Goal: Task Accomplishment & Management: Complete application form

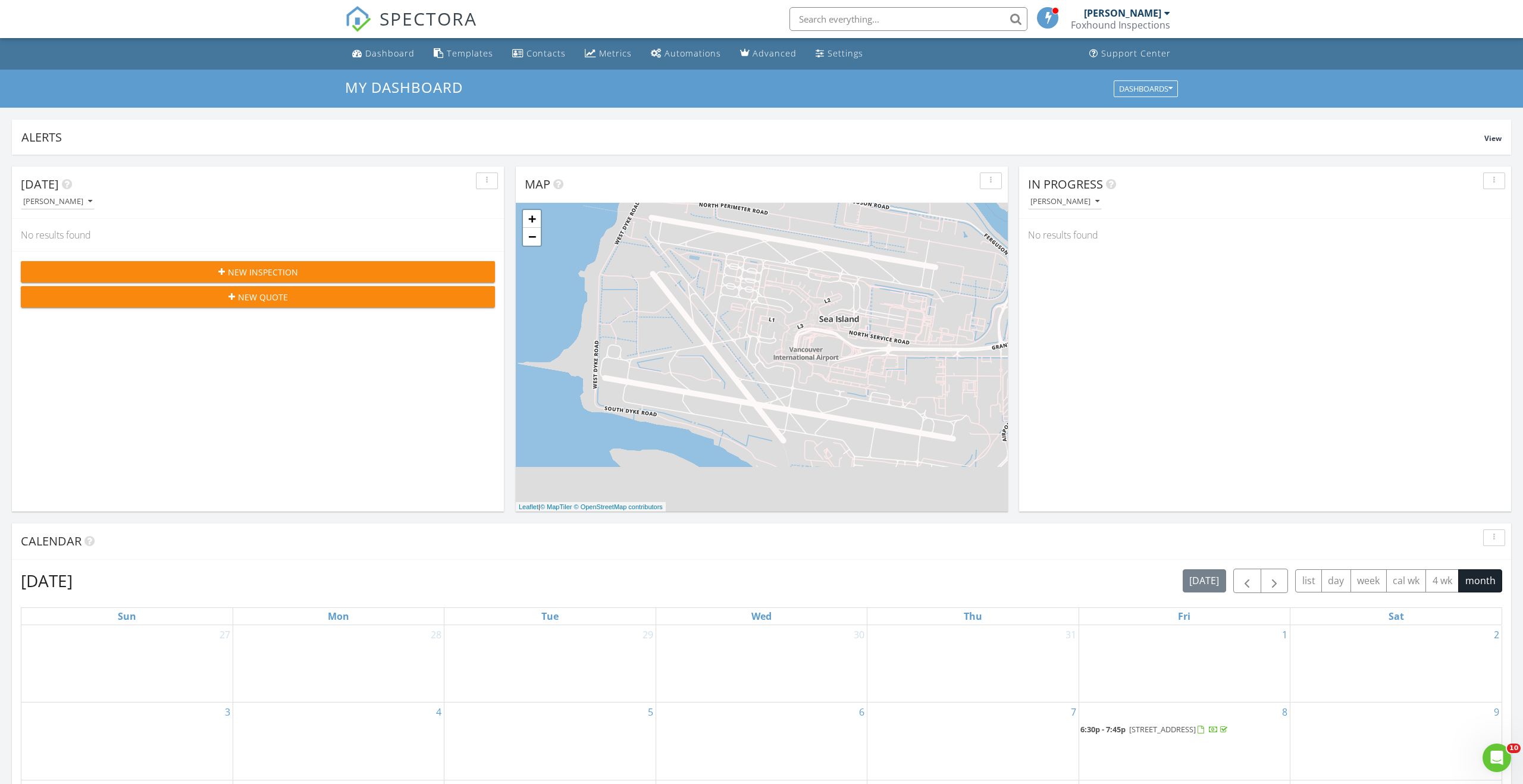
click at [372, 267] on div "New Inspection" at bounding box center [258, 271] width 455 height 12
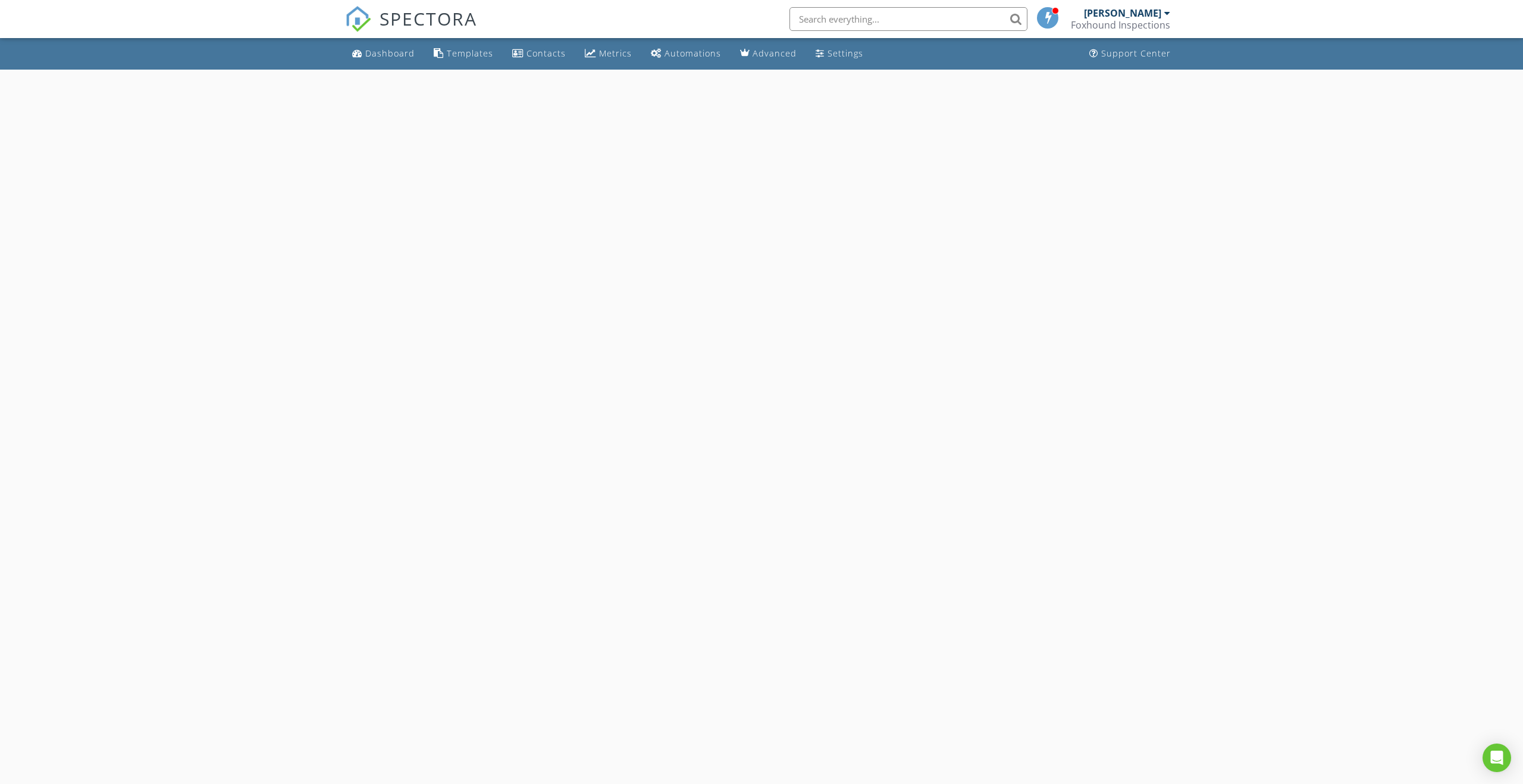
select select "7"
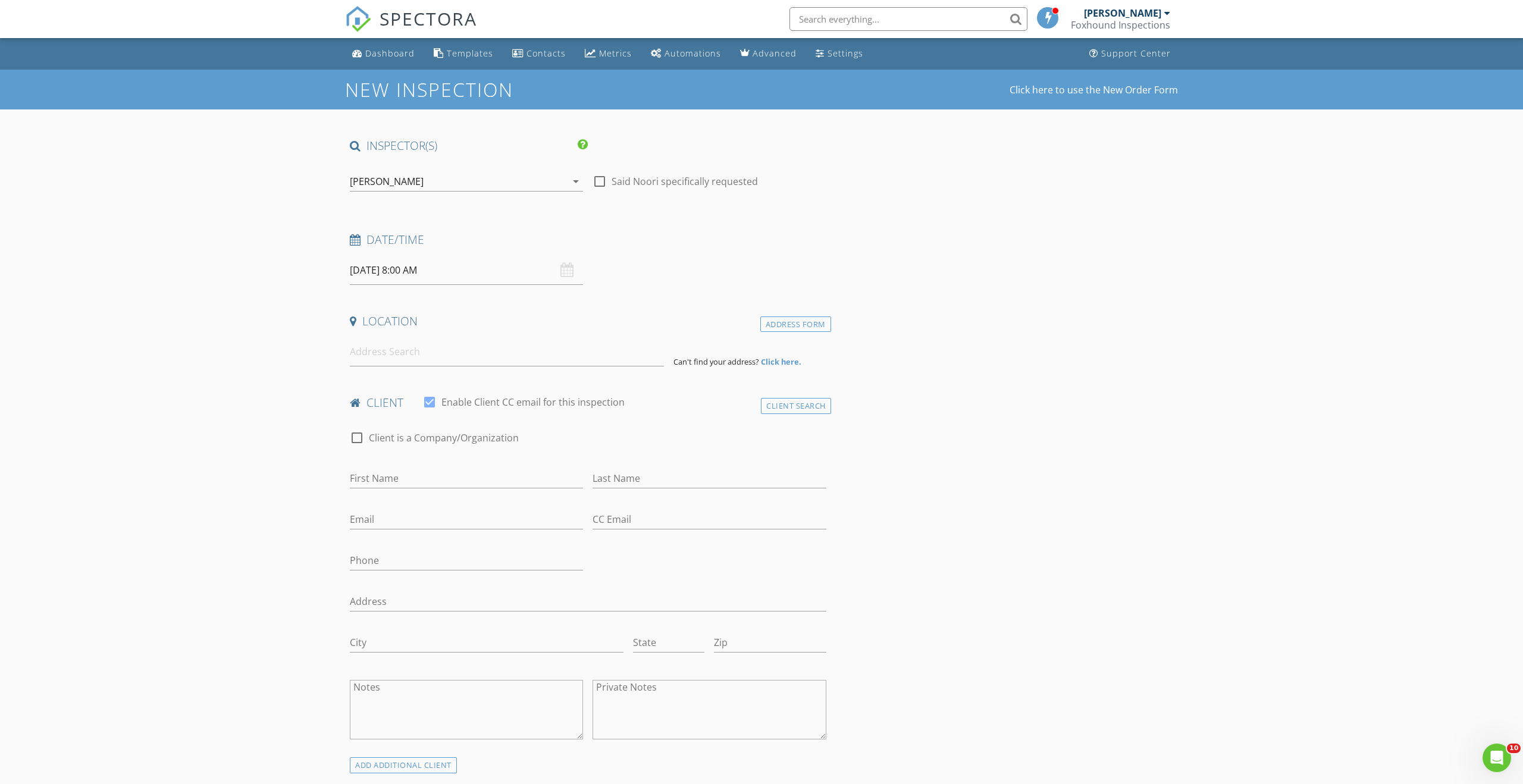
click at [463, 270] on input "08/28/2025 8:00 AM" at bounding box center [467, 271] width 233 height 30
type input "08/29/2025 8:00 AM"
type input "09"
type input "08/29/2025 9:00 AM"
click at [418, 467] on span at bounding box center [419, 467] width 8 height 12
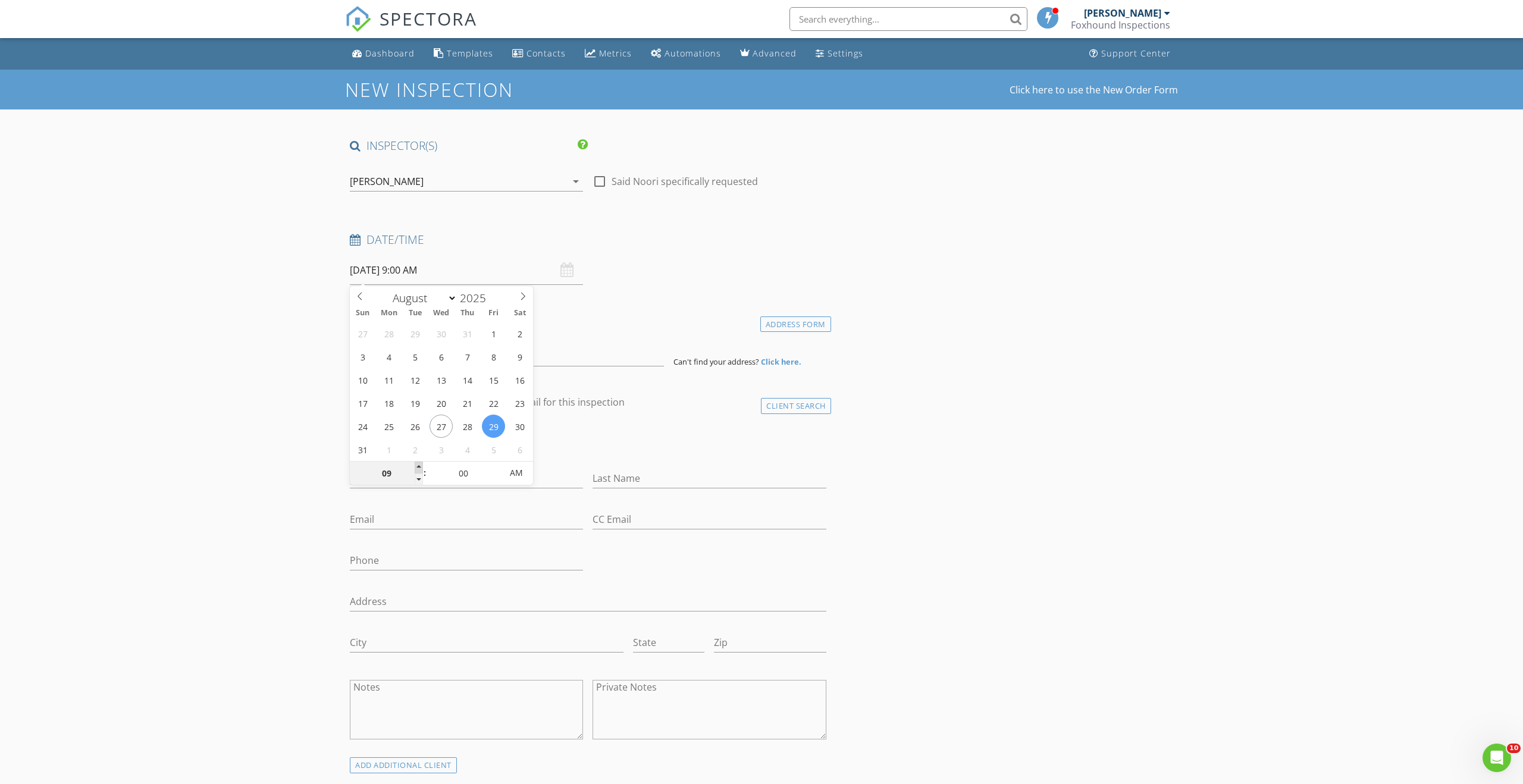
type input "10"
type input "08/29/2025 10:00 AM"
click at [418, 467] on span at bounding box center [419, 467] width 8 height 12
type input "11"
type input "08/29/2025 11:00 AM"
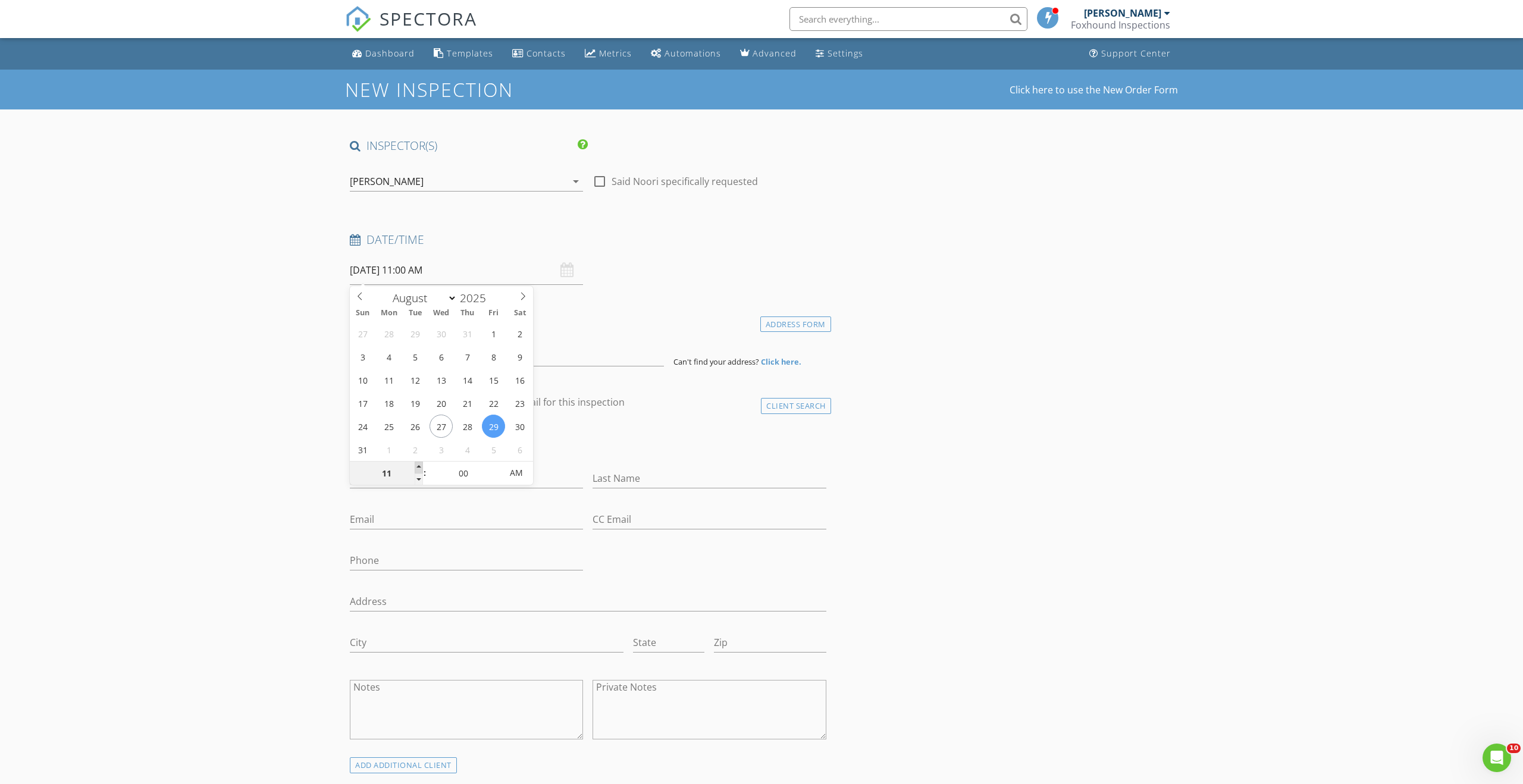
click at [418, 467] on span at bounding box center [419, 467] width 8 height 12
type input "12"
type input "08/29/2025 12:00 PM"
click at [418, 467] on span at bounding box center [419, 467] width 8 height 12
type input "01"
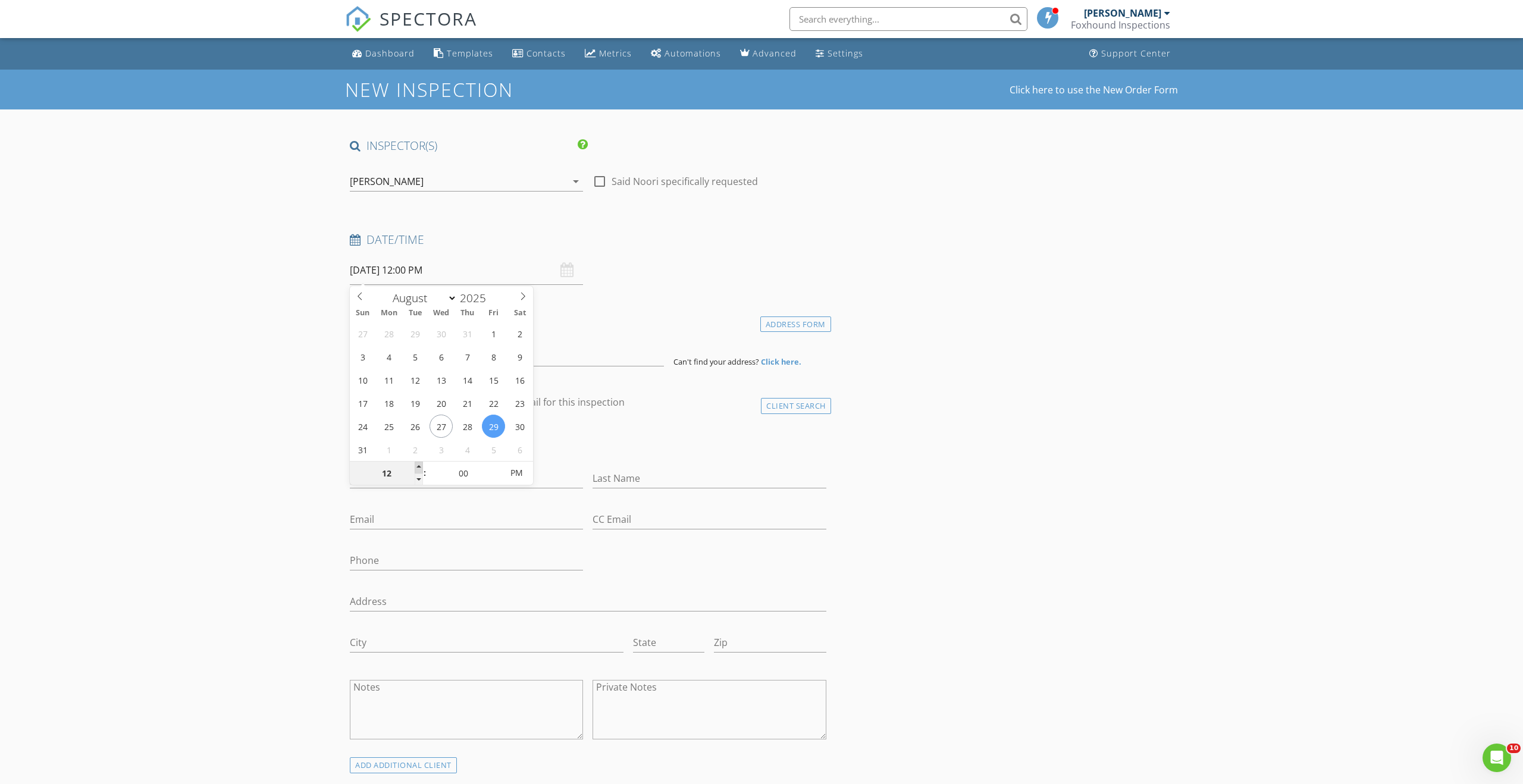
type input "08/29/2025 1:00 PM"
click at [418, 467] on span at bounding box center [419, 467] width 8 height 12
type input "02"
type input "08/29/2025 2:00 PM"
click at [418, 467] on span at bounding box center [419, 467] width 8 height 12
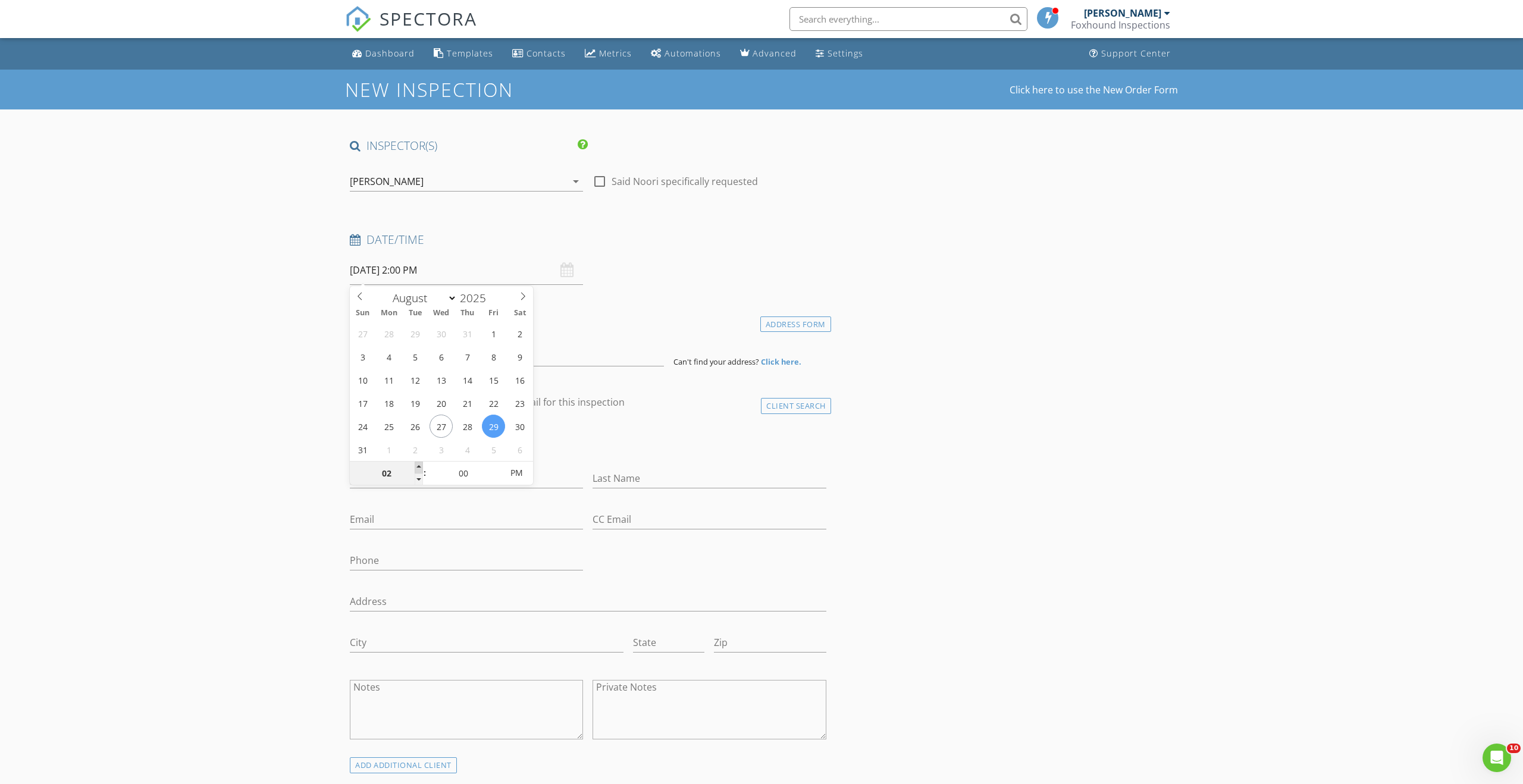
type input "03"
type input "08/29/2025 3:00 PM"
click at [418, 467] on span at bounding box center [419, 467] width 8 height 12
type input "04"
type input "[DATE] 4:00 PM"
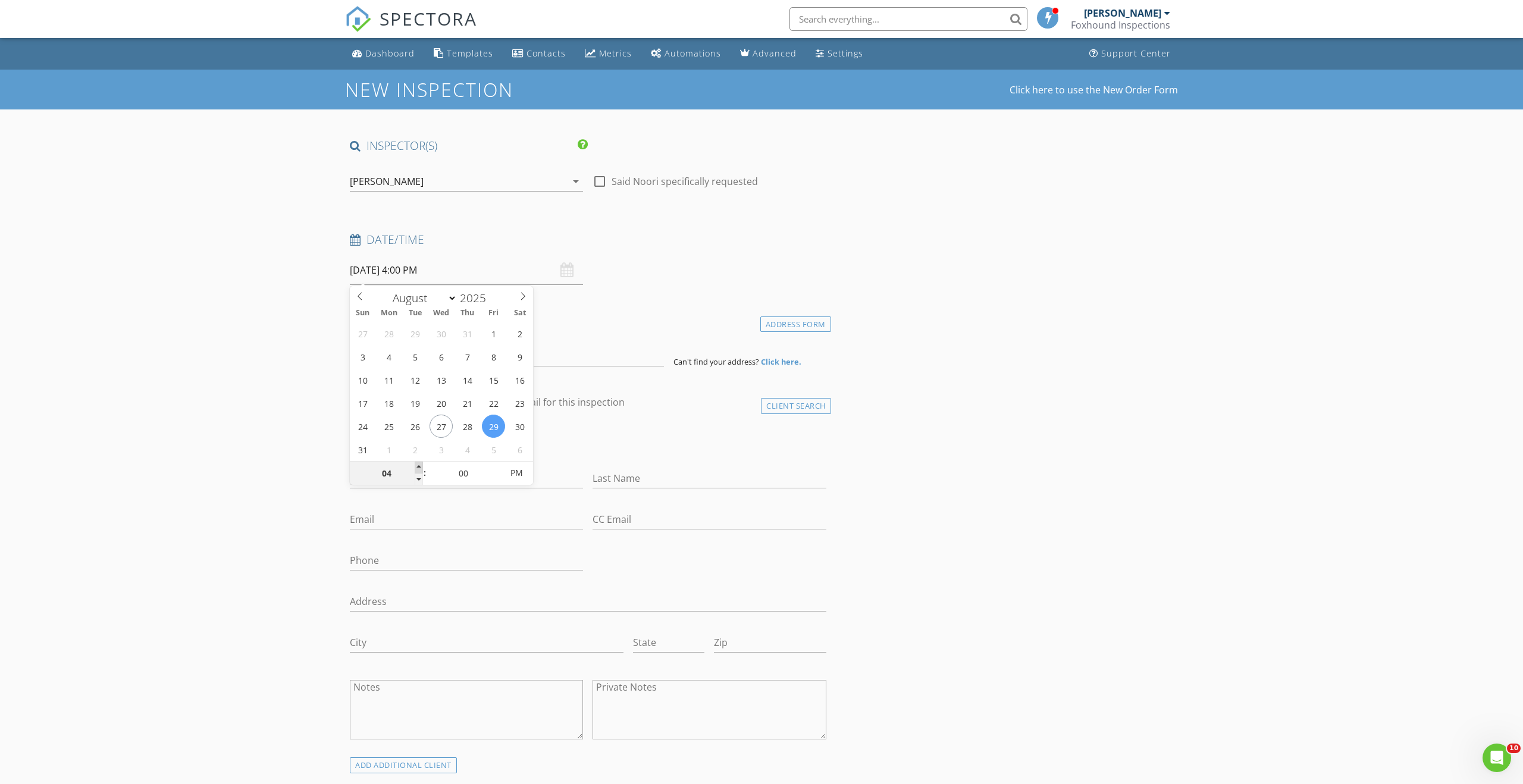
click at [418, 467] on span at bounding box center [419, 467] width 8 height 12
click at [616, 409] on div "check_box Enable Client CC email for this inspection" at bounding box center [523, 409] width 203 height 29
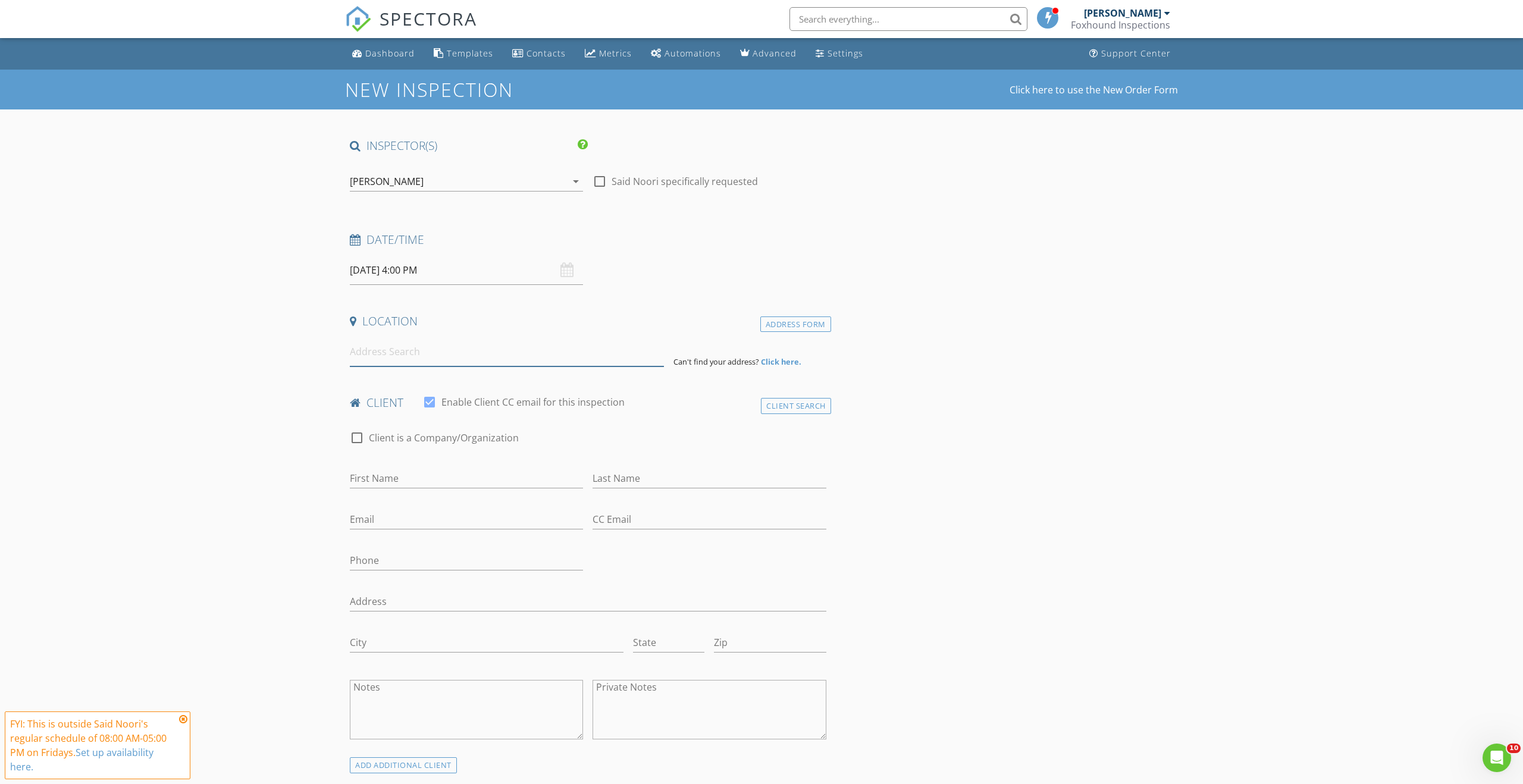
click at [609, 357] on input at bounding box center [507, 352] width 314 height 30
type input "10590 McVeety Street, Maple Ridge, BC, Canada"
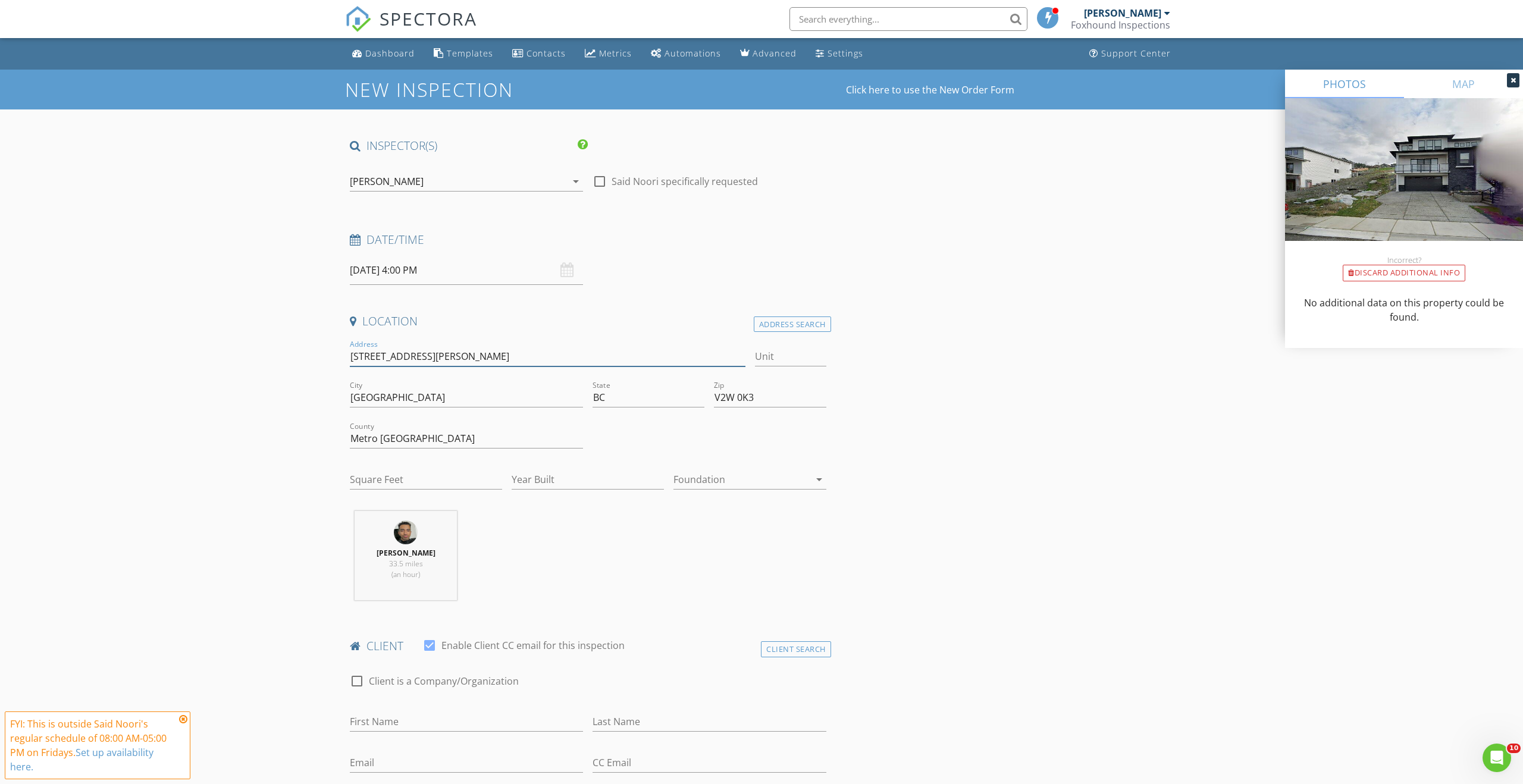
click at [469, 353] on input "[STREET_ADDRESS][PERSON_NAME]" at bounding box center [548, 357] width 395 height 20
click at [559, 479] on input "Year Built" at bounding box center [588, 480] width 153 height 20
type input "2025"
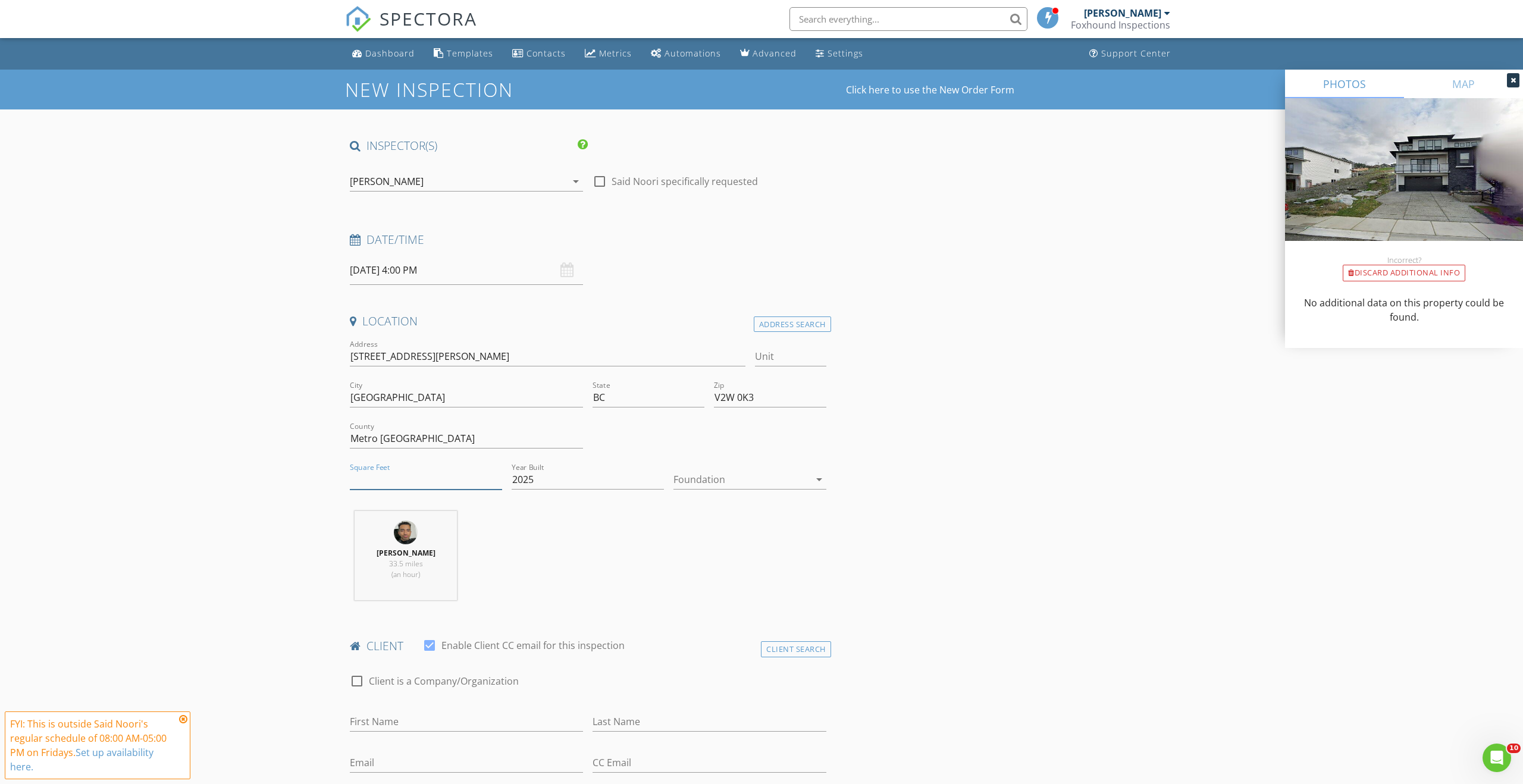
click at [431, 484] on input "Square Feet" at bounding box center [426, 480] width 153 height 20
type input "4000"
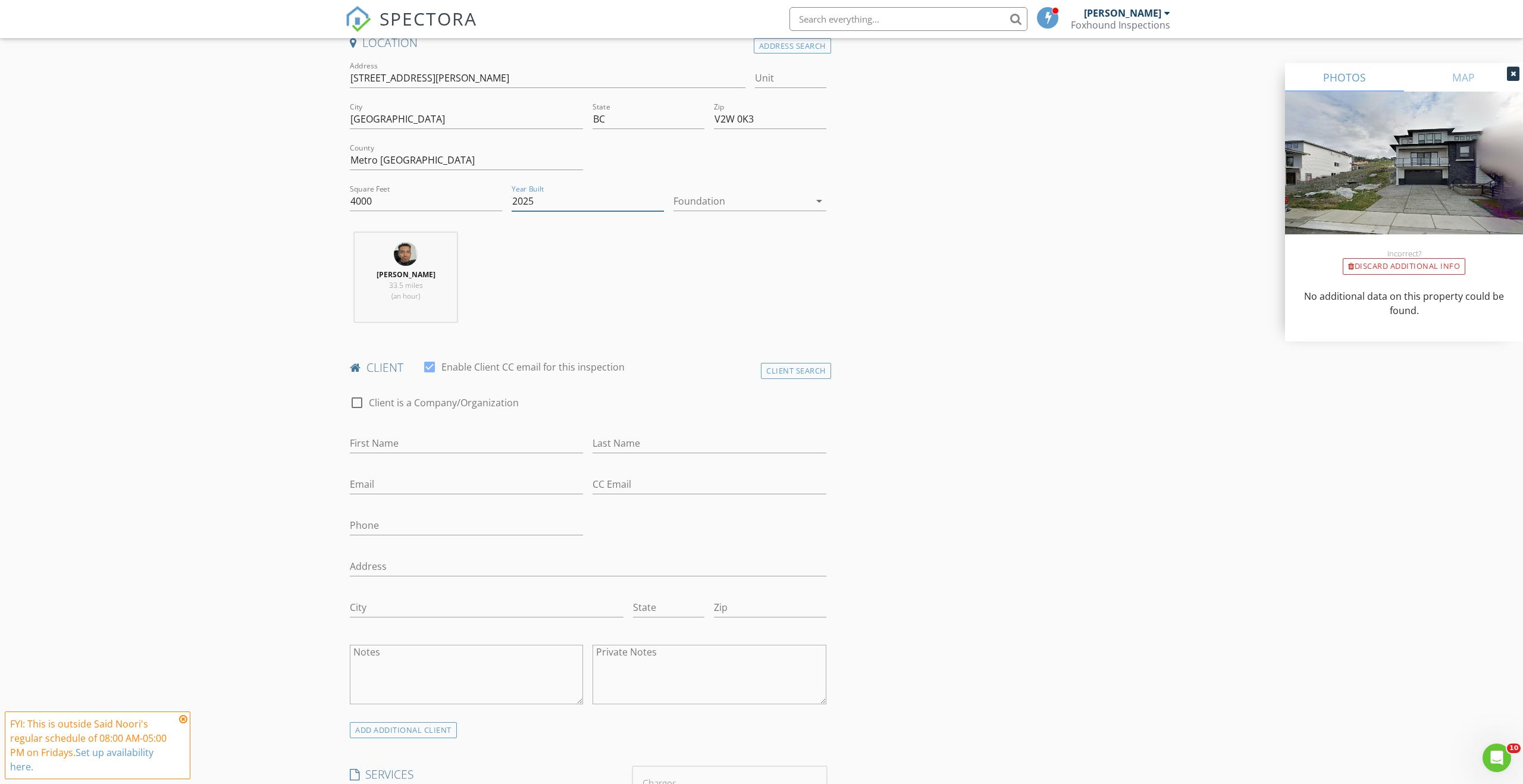
scroll to position [302, 0]
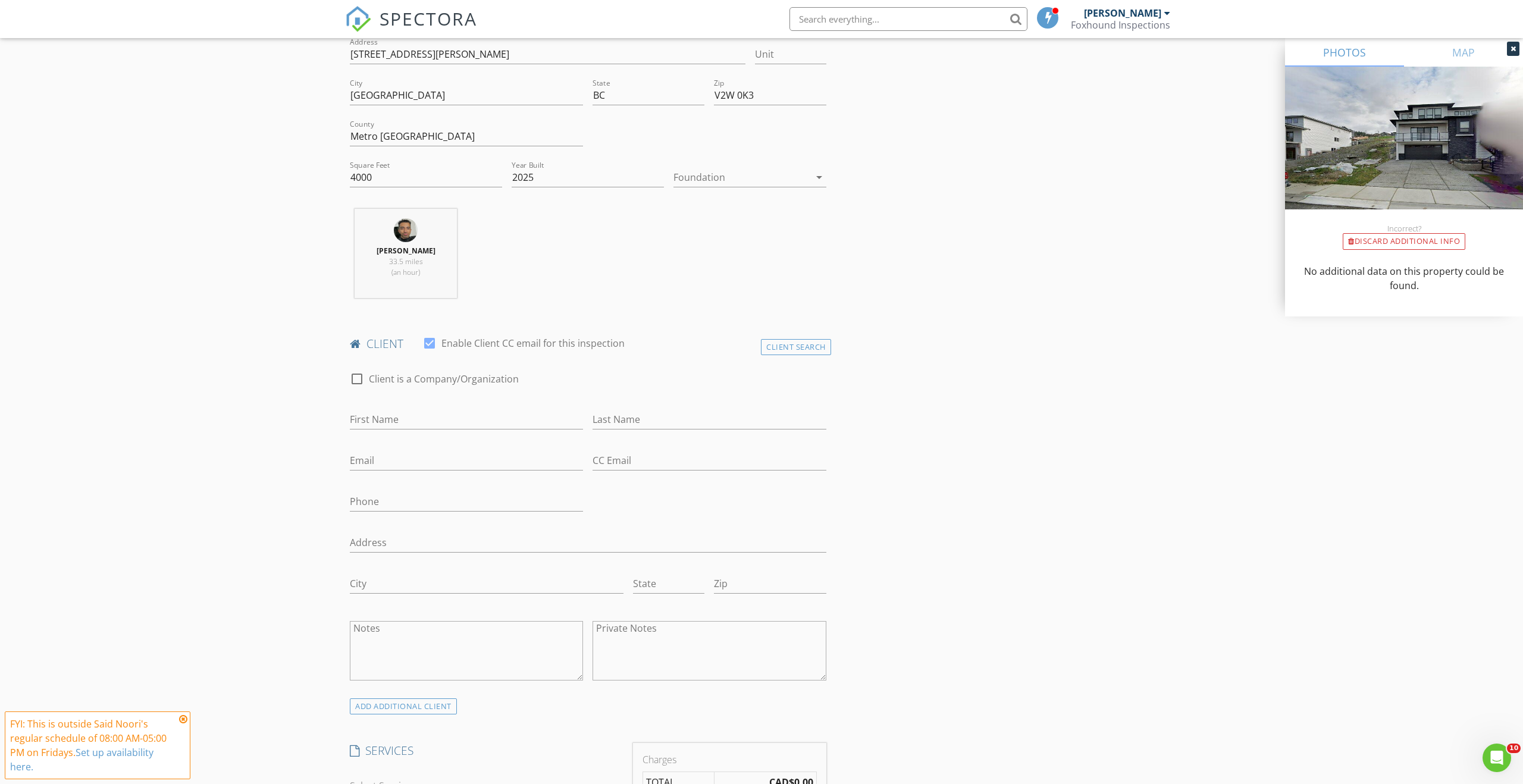
click at [429, 431] on div "First Name" at bounding box center [467, 426] width 233 height 31
click at [430, 424] on input "First Name" at bounding box center [467, 420] width 233 height 20
type input "Mehran"
click at [651, 404] on div "Last Name" at bounding box center [709, 422] width 233 height 39
click at [650, 417] on input "Last Name" at bounding box center [709, 420] width 233 height 20
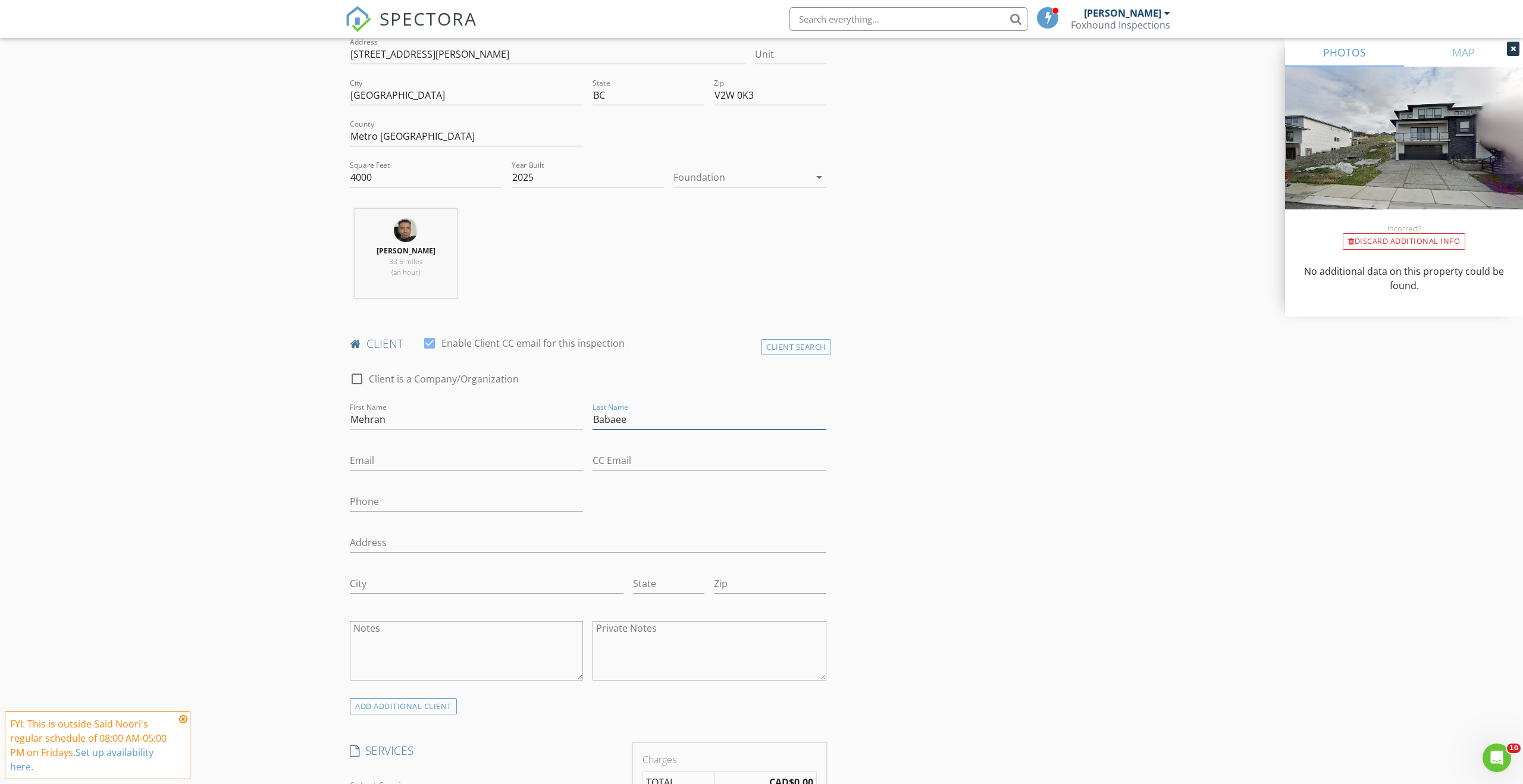
type input "Babaee"
click at [531, 471] on div "Email" at bounding box center [467, 467] width 233 height 31
click at [531, 460] on input "Email" at bounding box center [467, 461] width 233 height 20
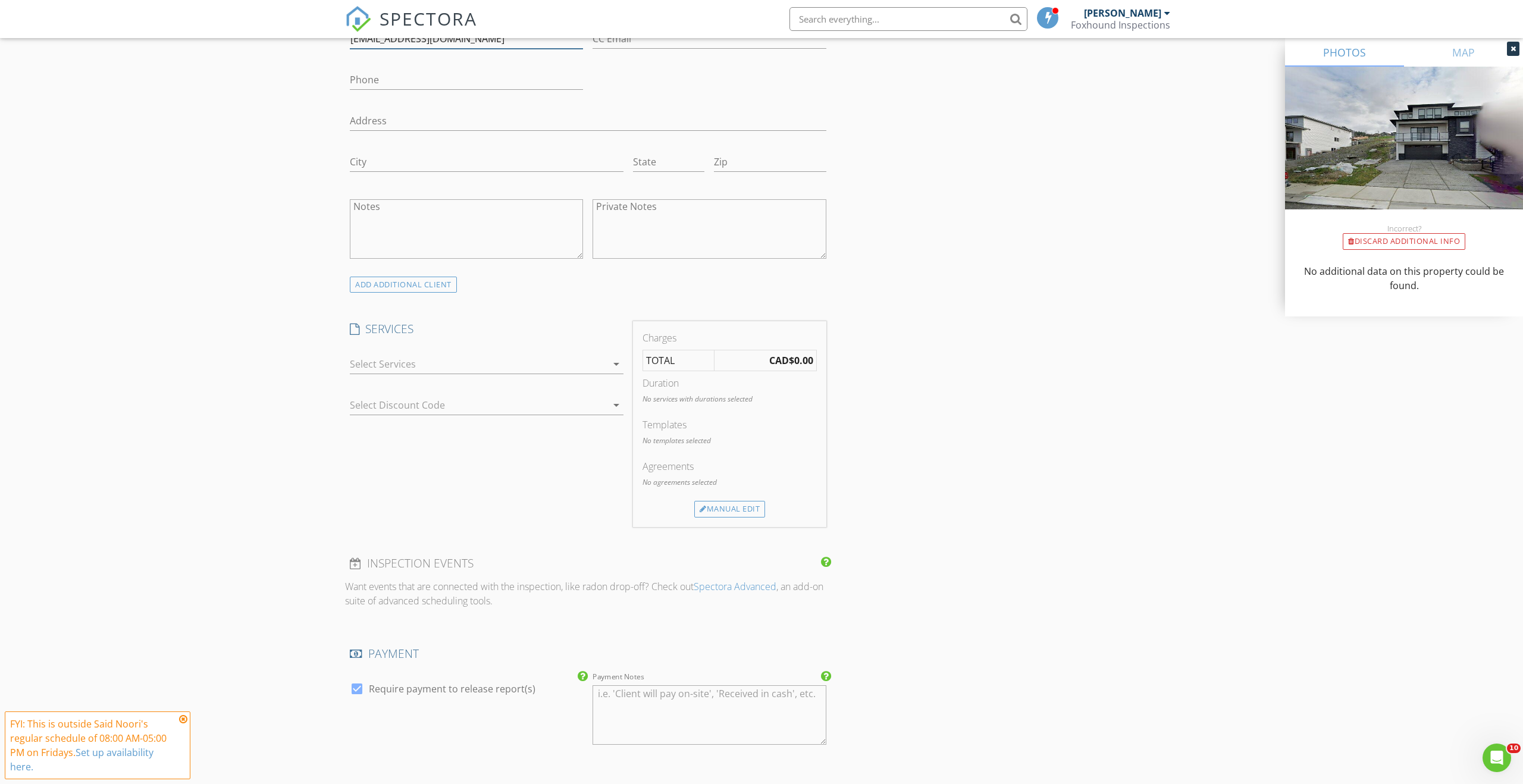
scroll to position [739, 0]
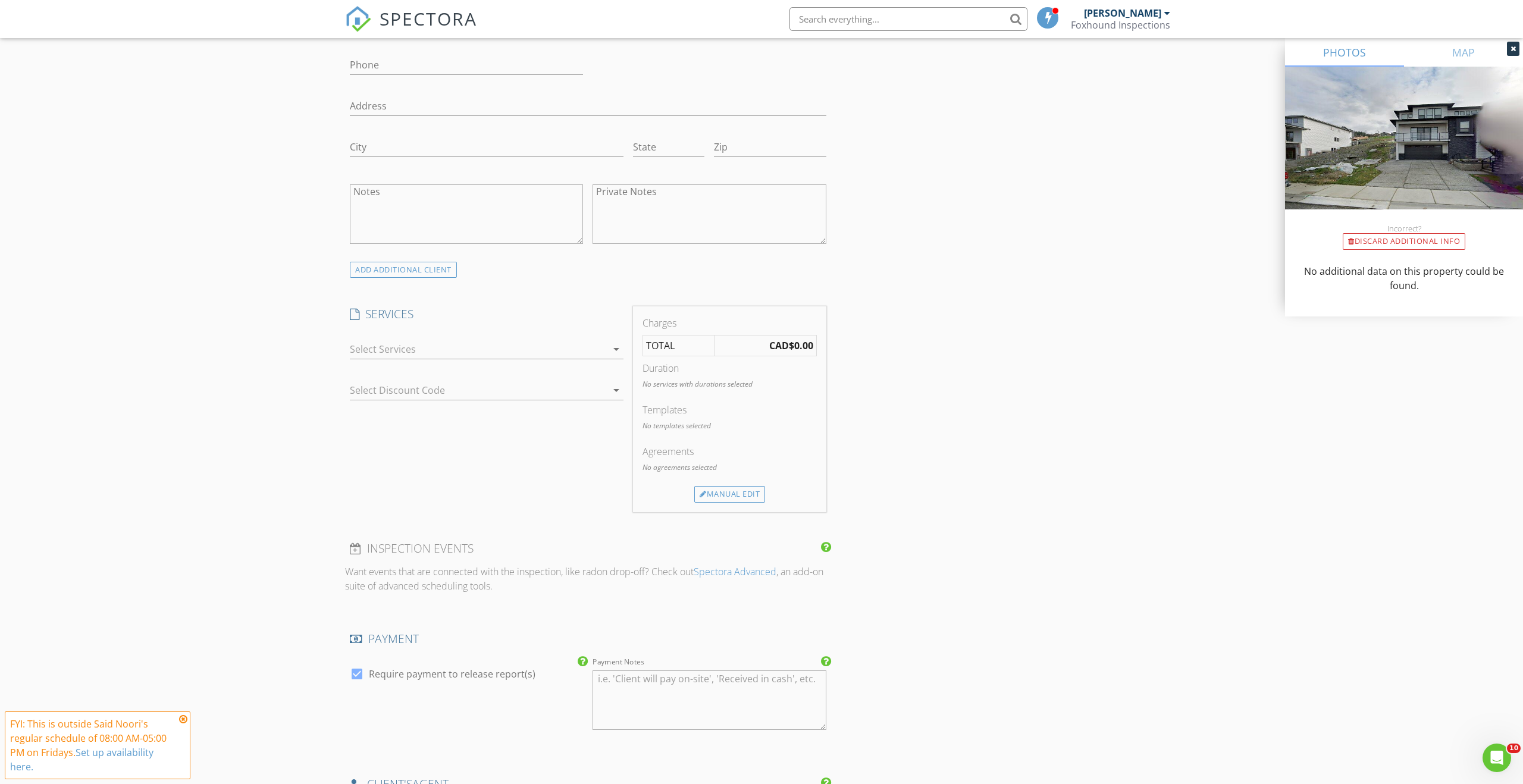
type input "[EMAIL_ADDRESS][DOMAIN_NAME]"
click at [554, 340] on div at bounding box center [478, 349] width 257 height 19
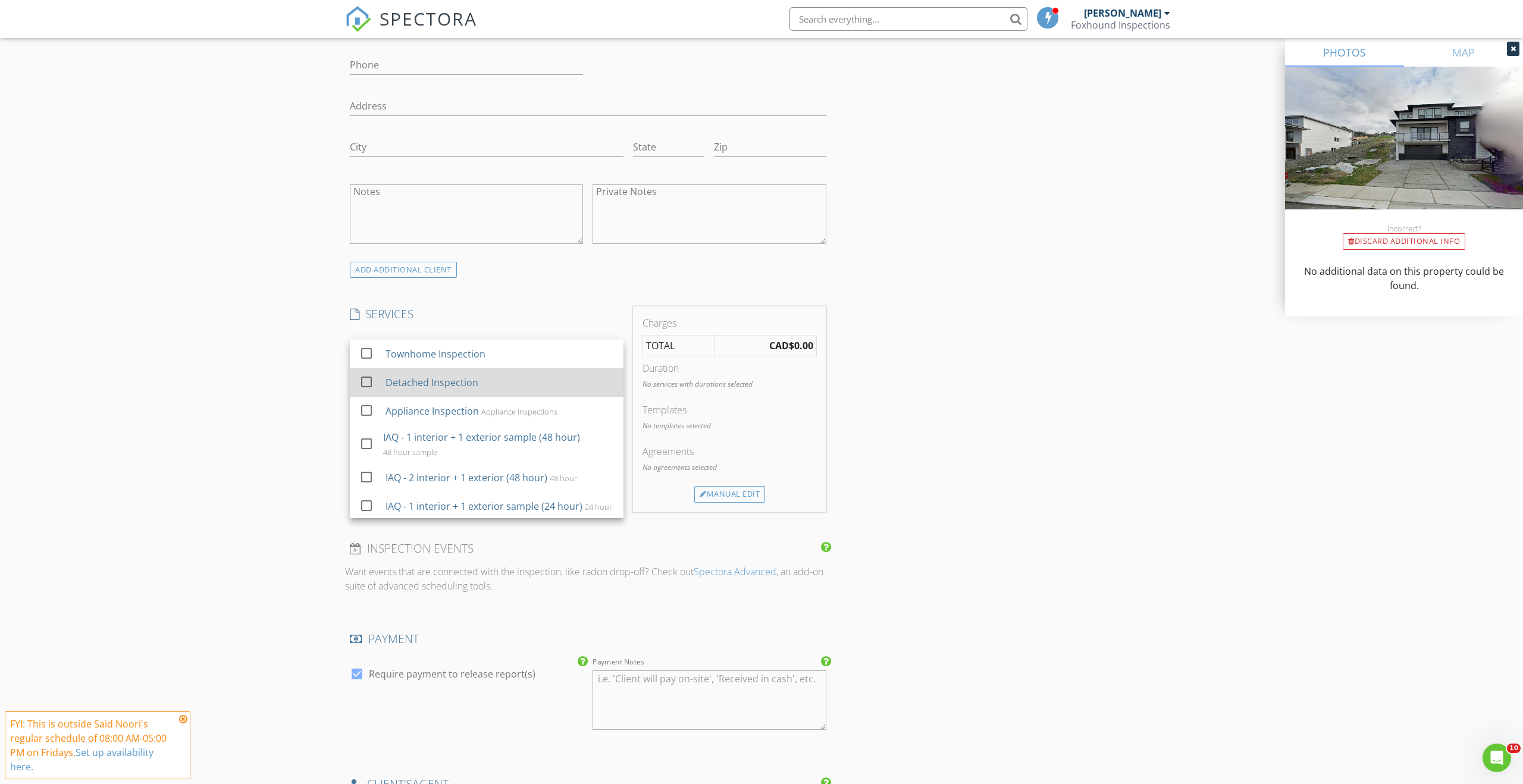
click at [512, 382] on div "Detached Inspection" at bounding box center [499, 382] width 229 height 24
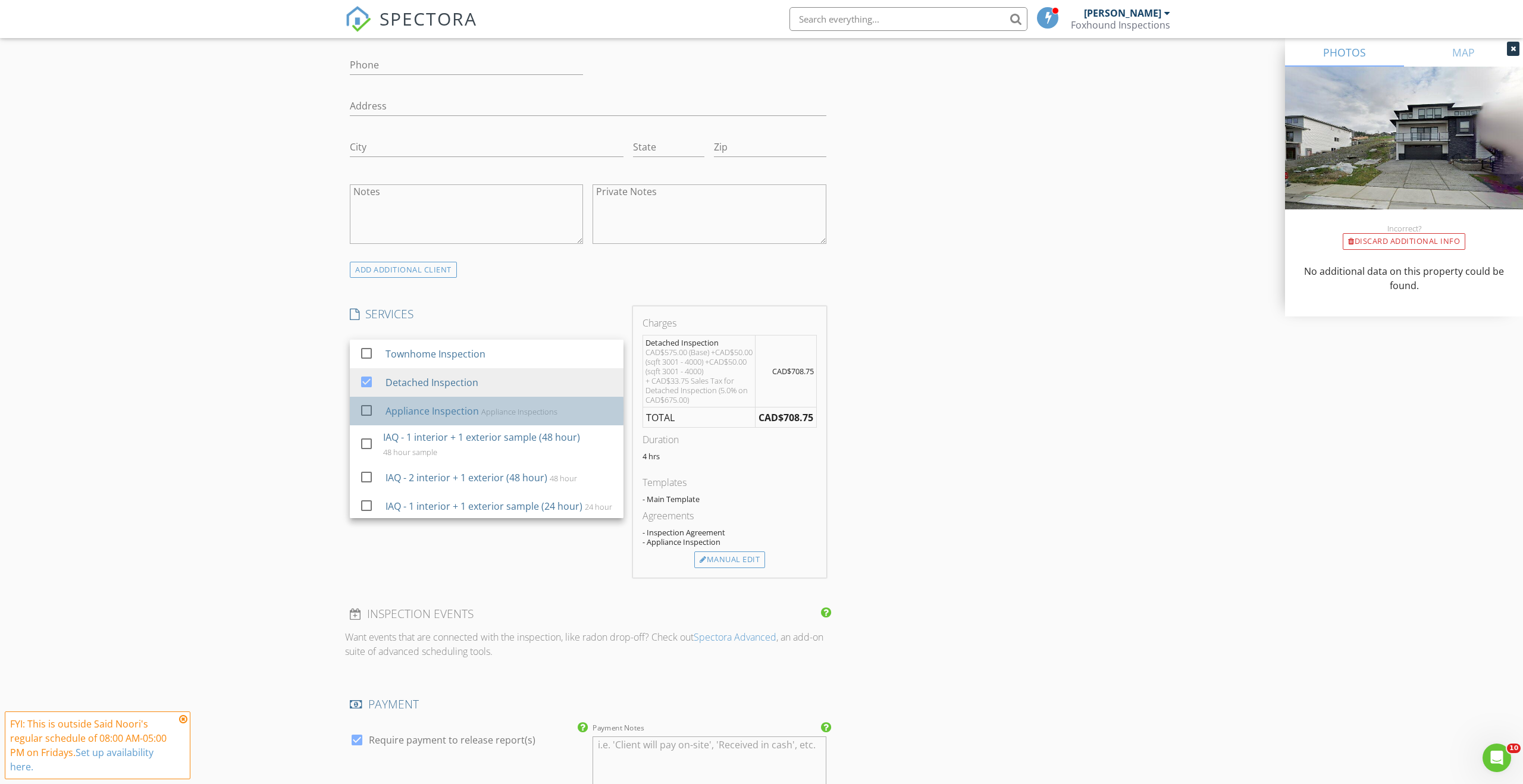
click at [502, 422] on div "Appliance Inspection Appliance Inspections" at bounding box center [499, 411] width 229 height 24
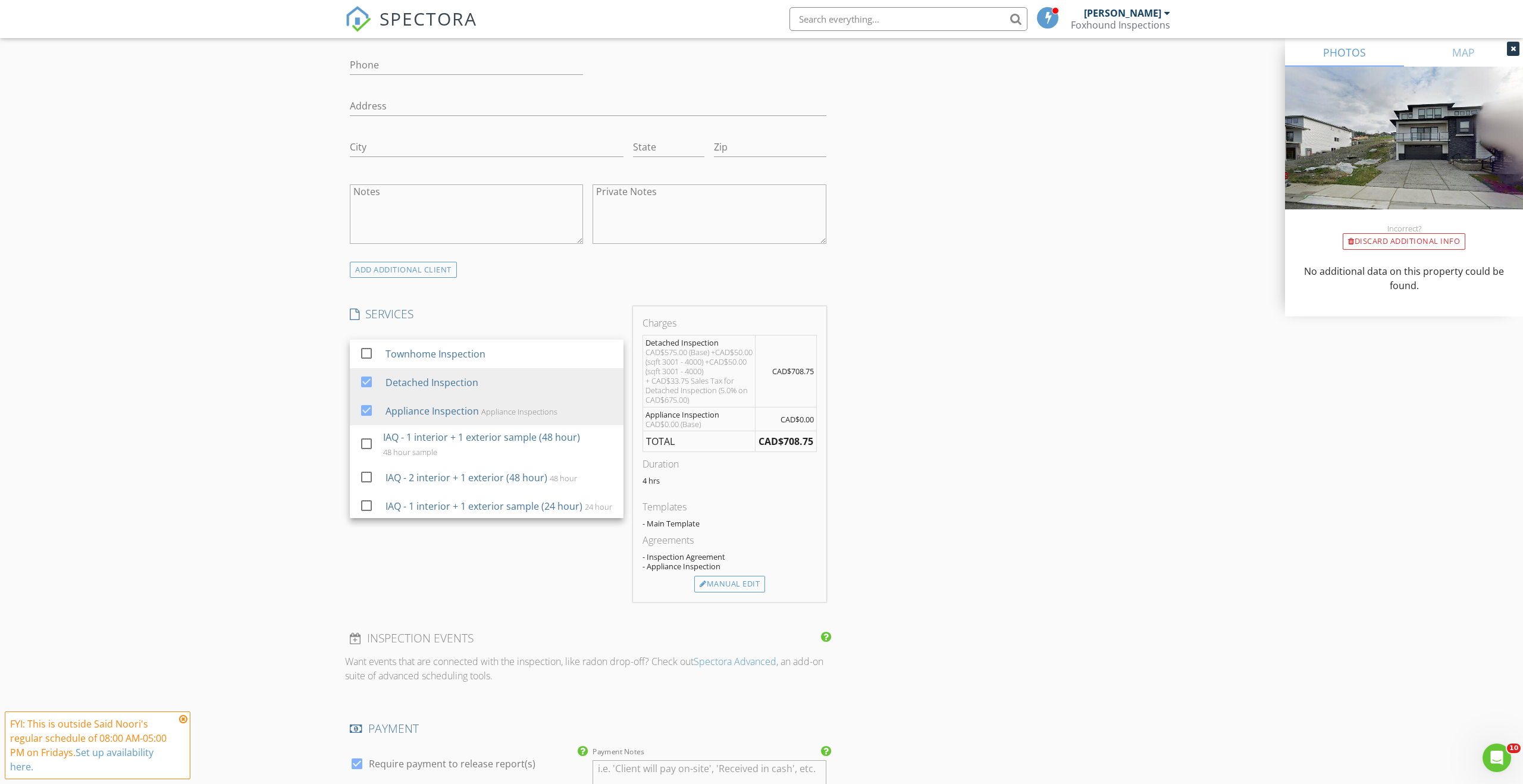
scroll to position [740, 0]
click at [869, 328] on div "INSPECTOR(S) check_box Said Noori PRIMARY Said Noori arrow_drop_down check_box_…" at bounding box center [761, 433] width 832 height 2071
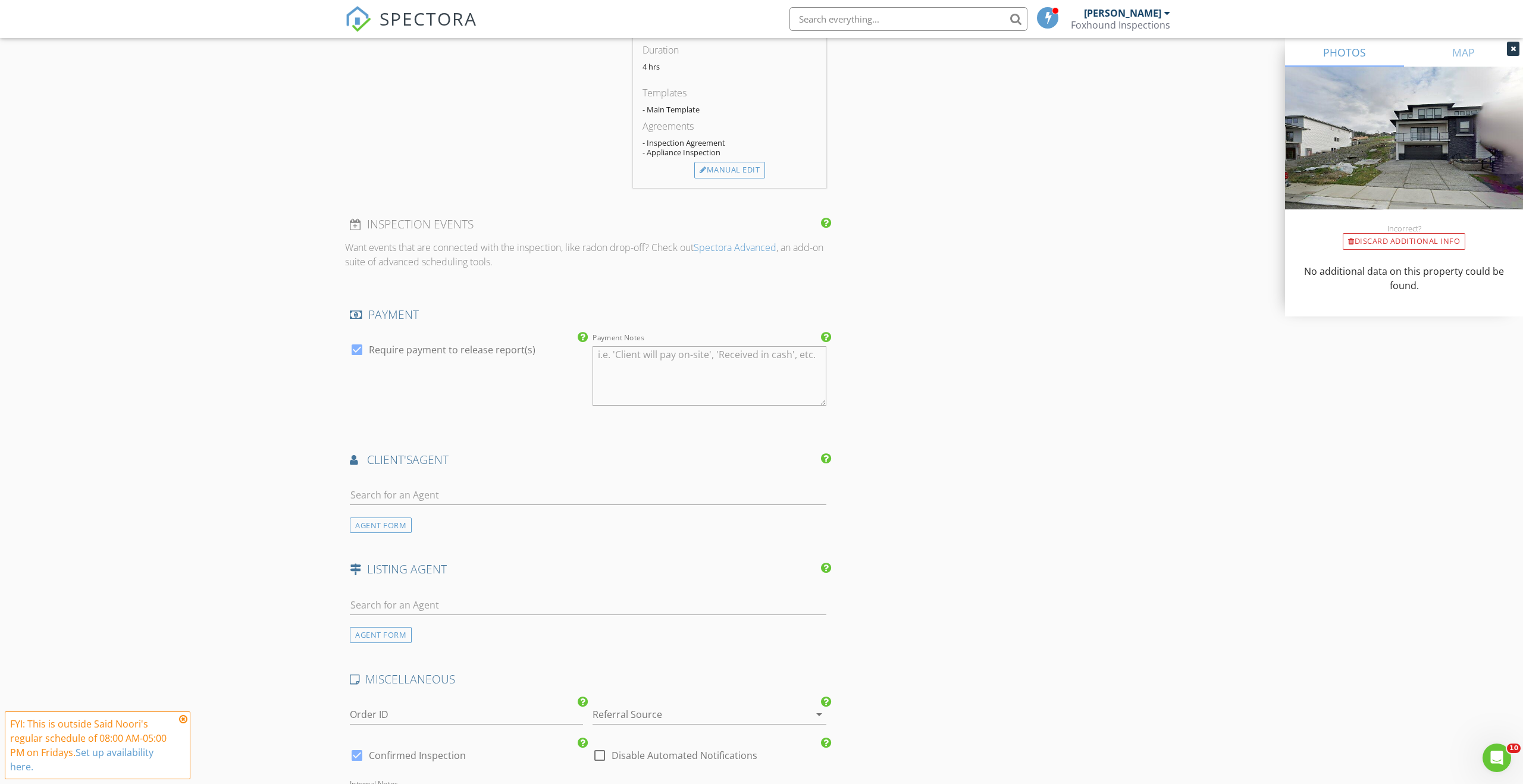
scroll to position [1156, 0]
click at [402, 522] on div "AGENT FORM" at bounding box center [381, 522] width 62 height 16
click at [430, 495] on input "First Name" at bounding box center [467, 492] width 233 height 20
type input "Mehran"
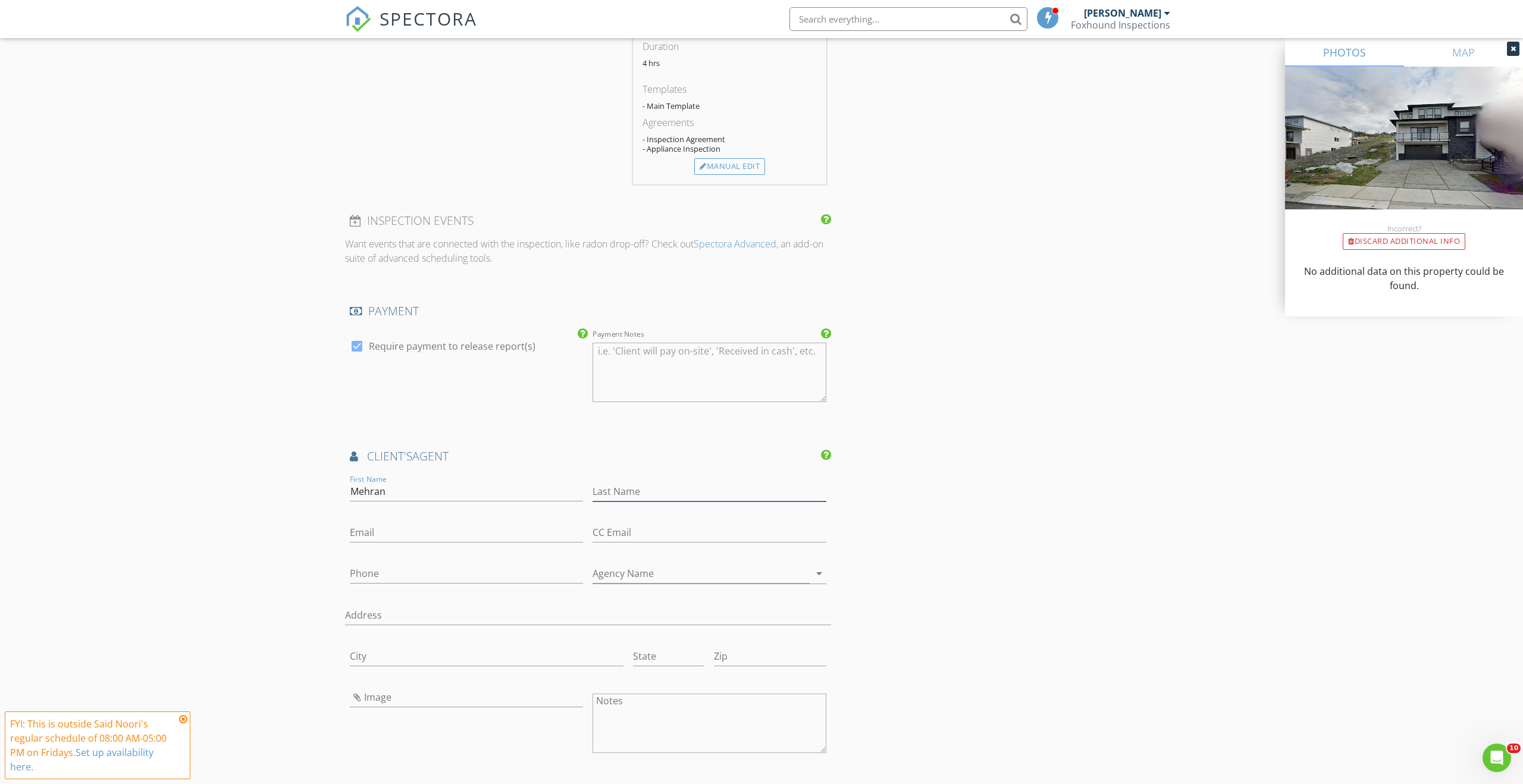
click at [622, 489] on input "Last Name" at bounding box center [709, 492] width 233 height 20
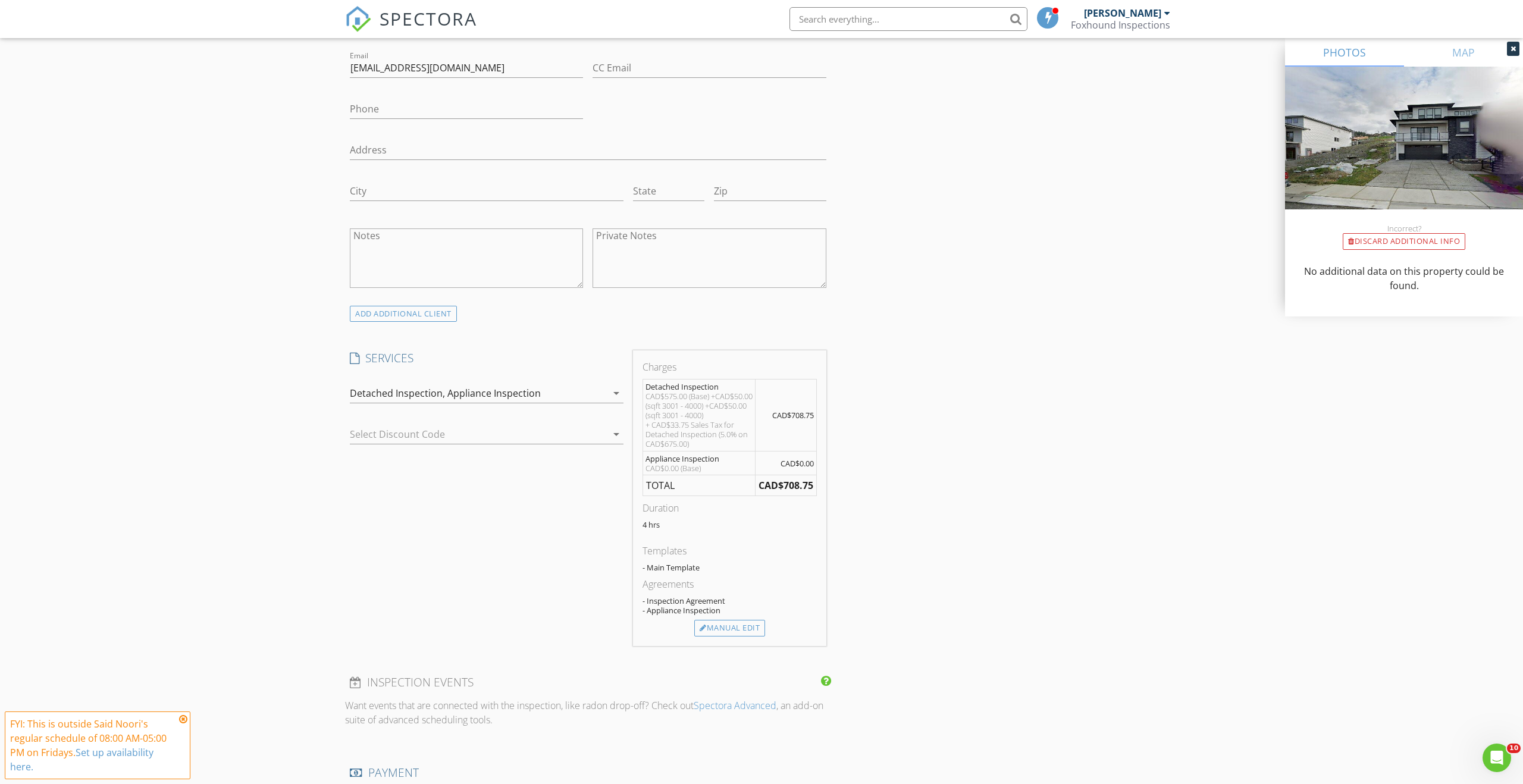
scroll to position [636, 0]
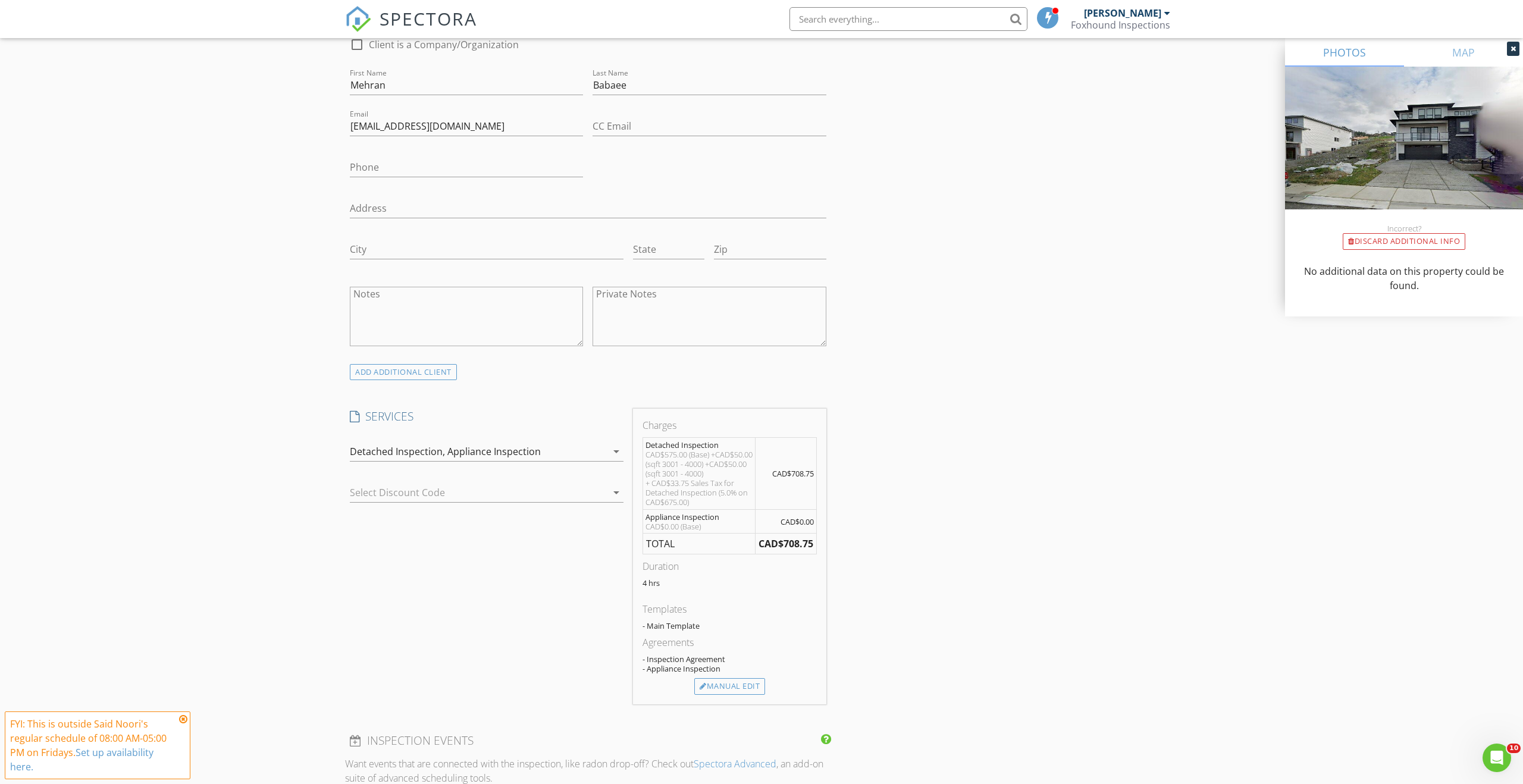
type input "Babaee"
click at [510, 125] on input "[EMAIL_ADDRESS][DOMAIN_NAME]" at bounding box center [467, 126] width 233 height 20
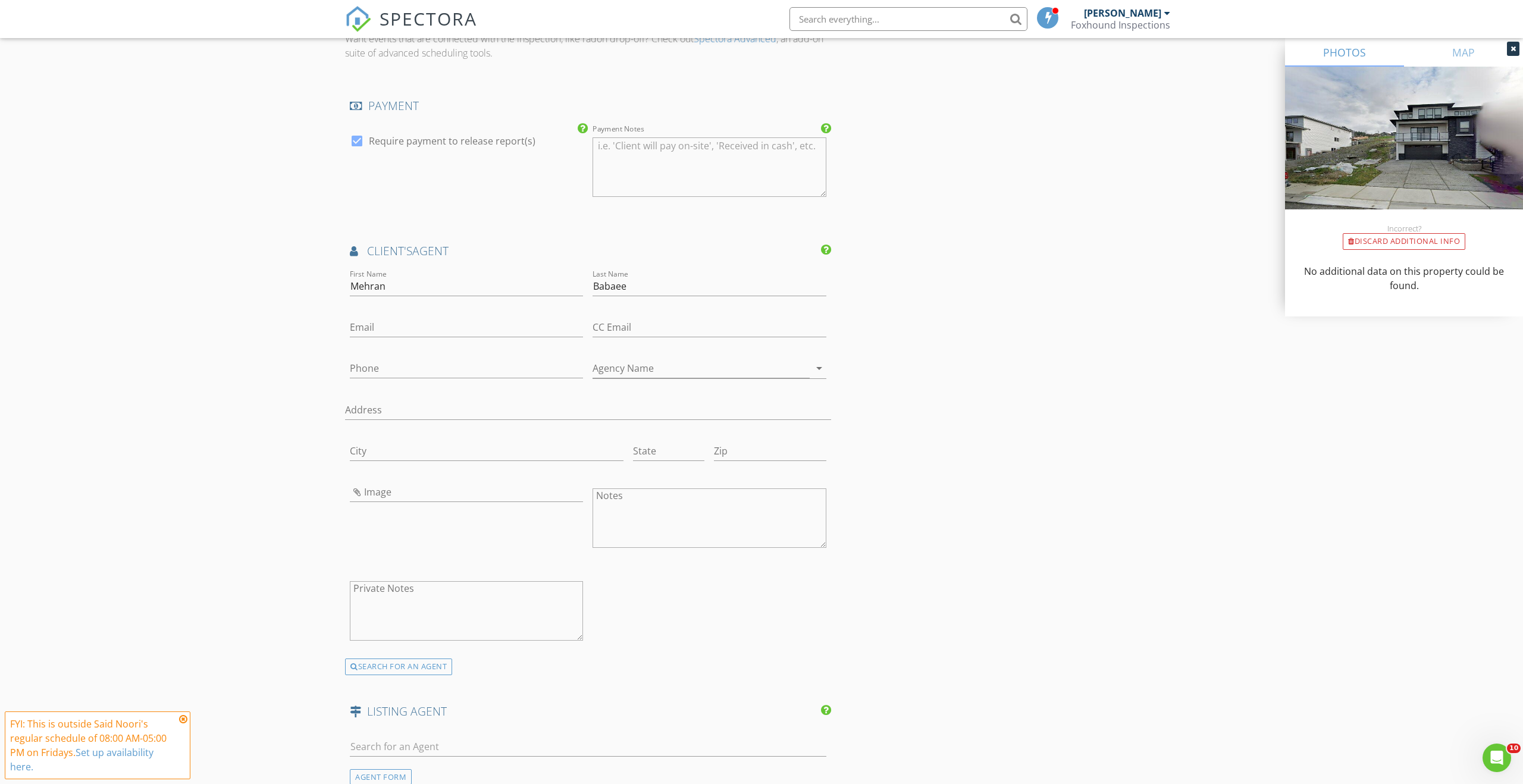
scroll to position [1364, 0]
click at [525, 334] on input "Email" at bounding box center [467, 326] width 233 height 20
paste input "[EMAIL_ADDRESS][DOMAIN_NAME]"
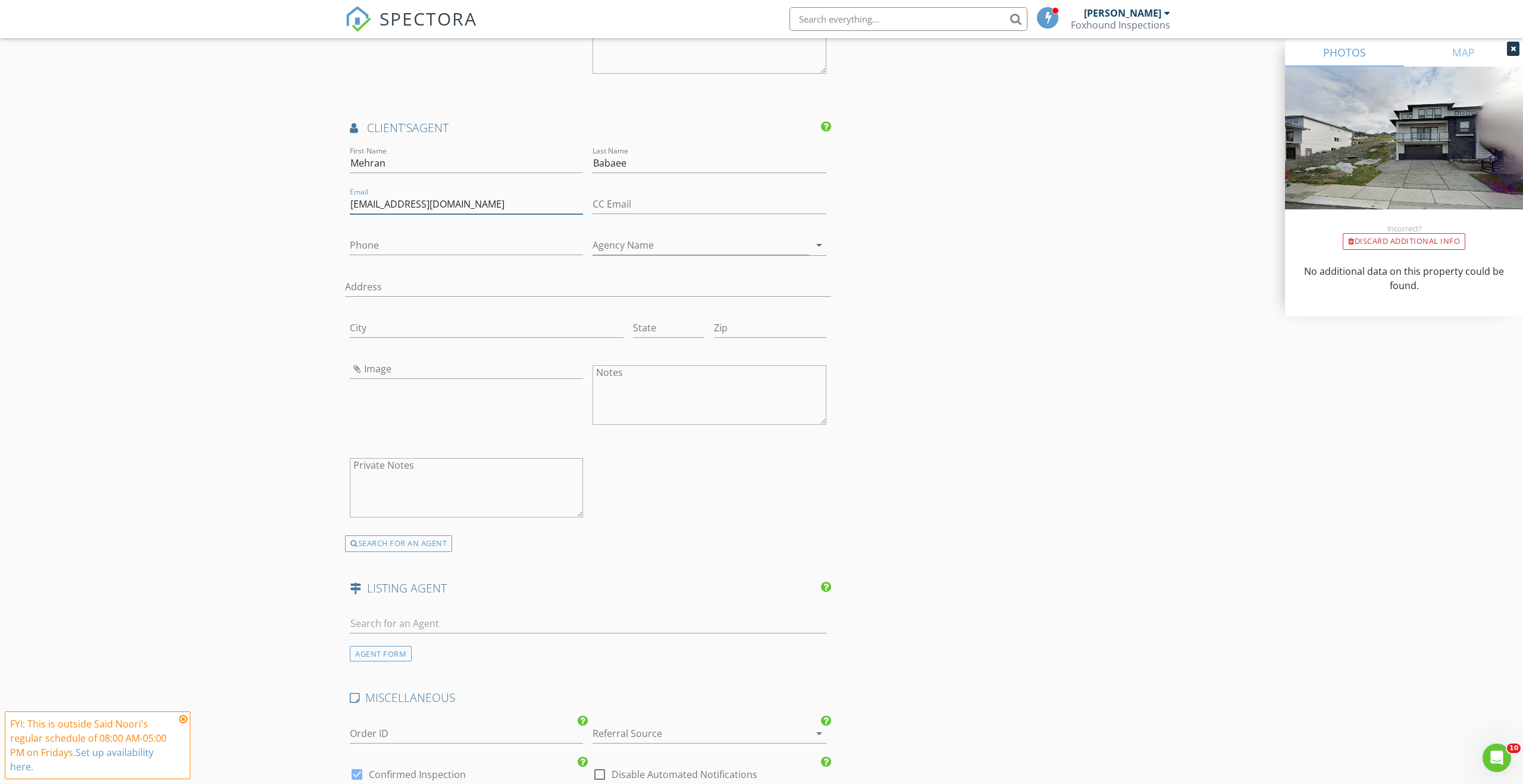
scroll to position [1505, 0]
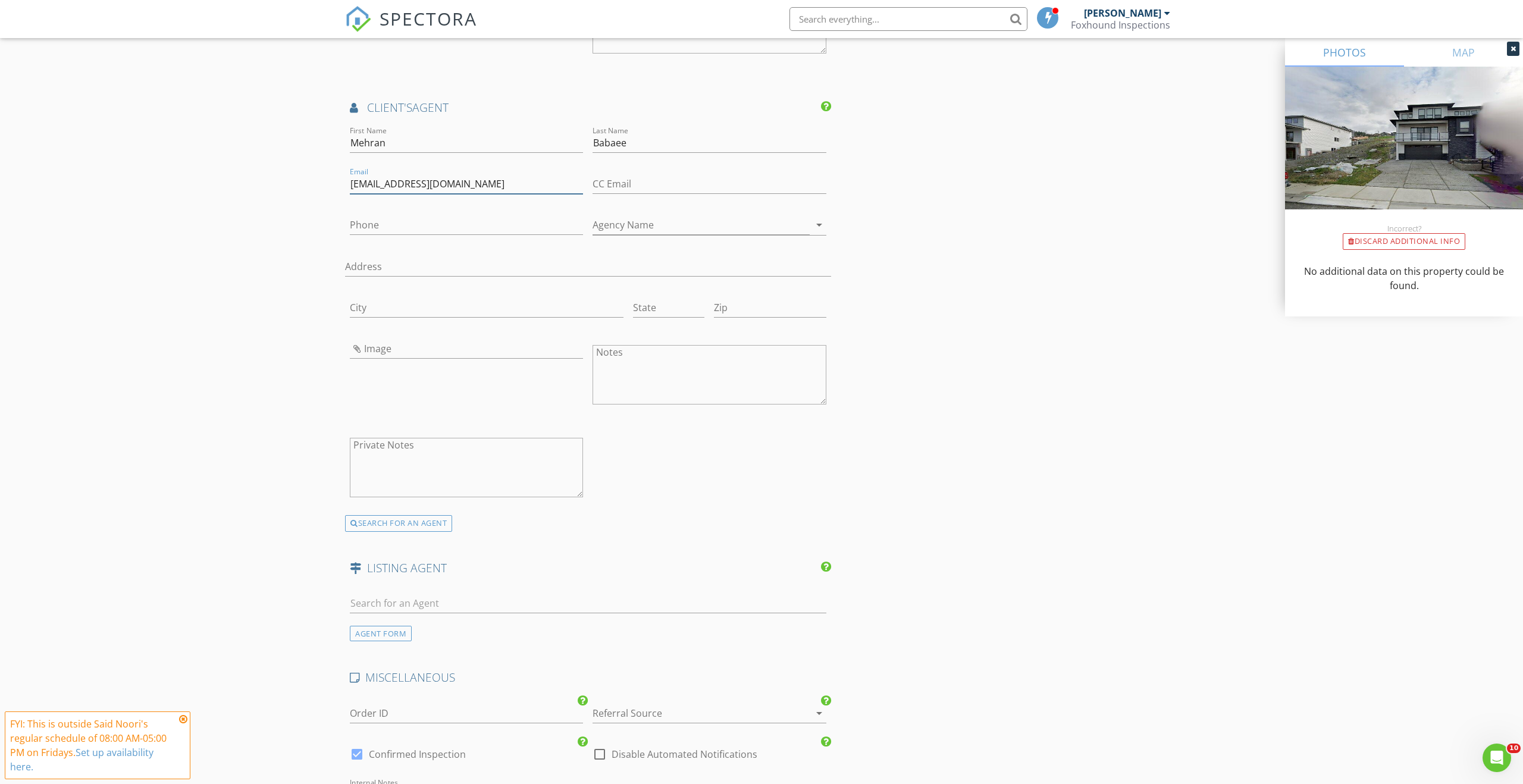
type input "[EMAIL_ADDRESS][DOMAIN_NAME]"
click at [489, 226] on input "Phone" at bounding box center [467, 226] width 233 height 20
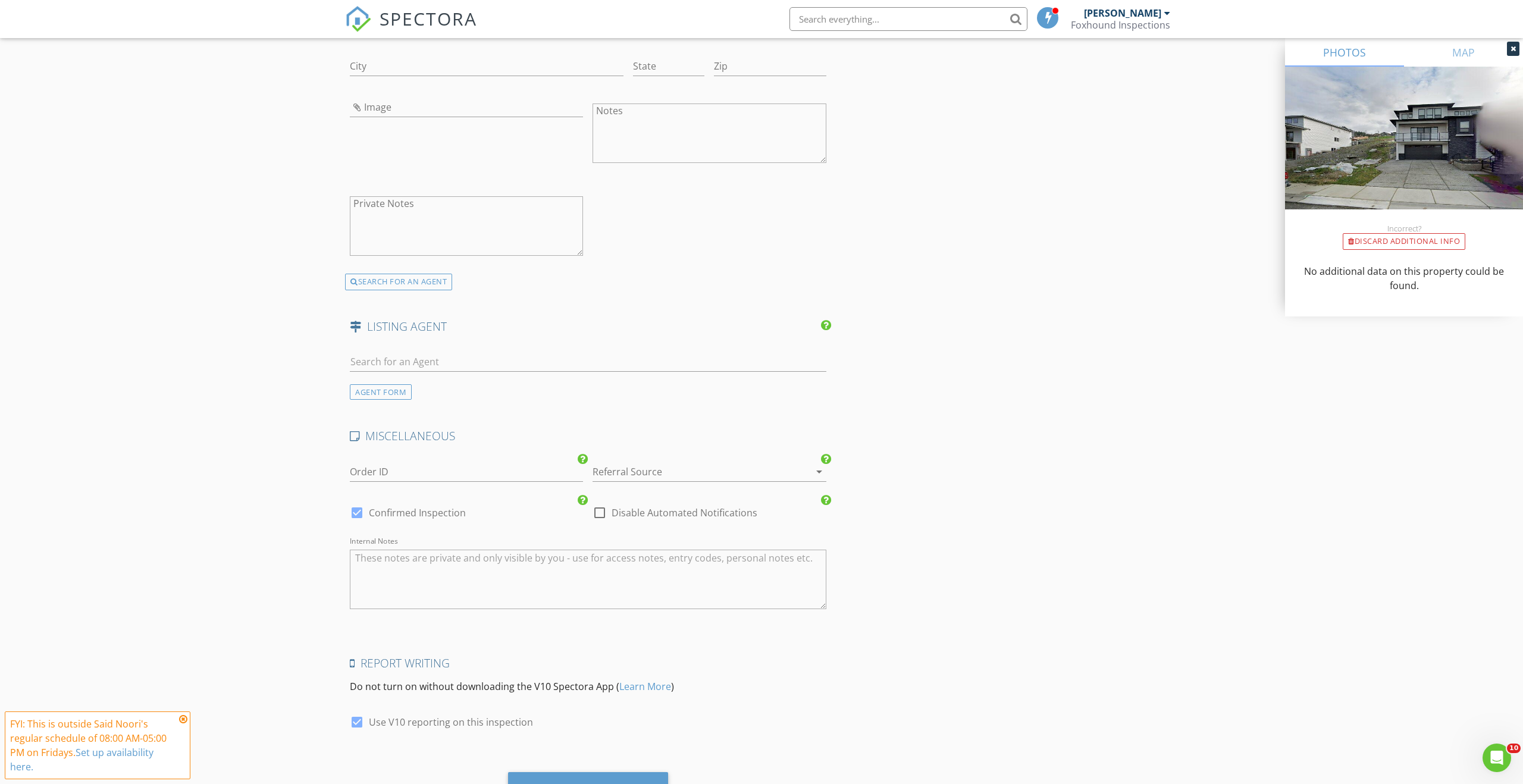
scroll to position [1804, 0]
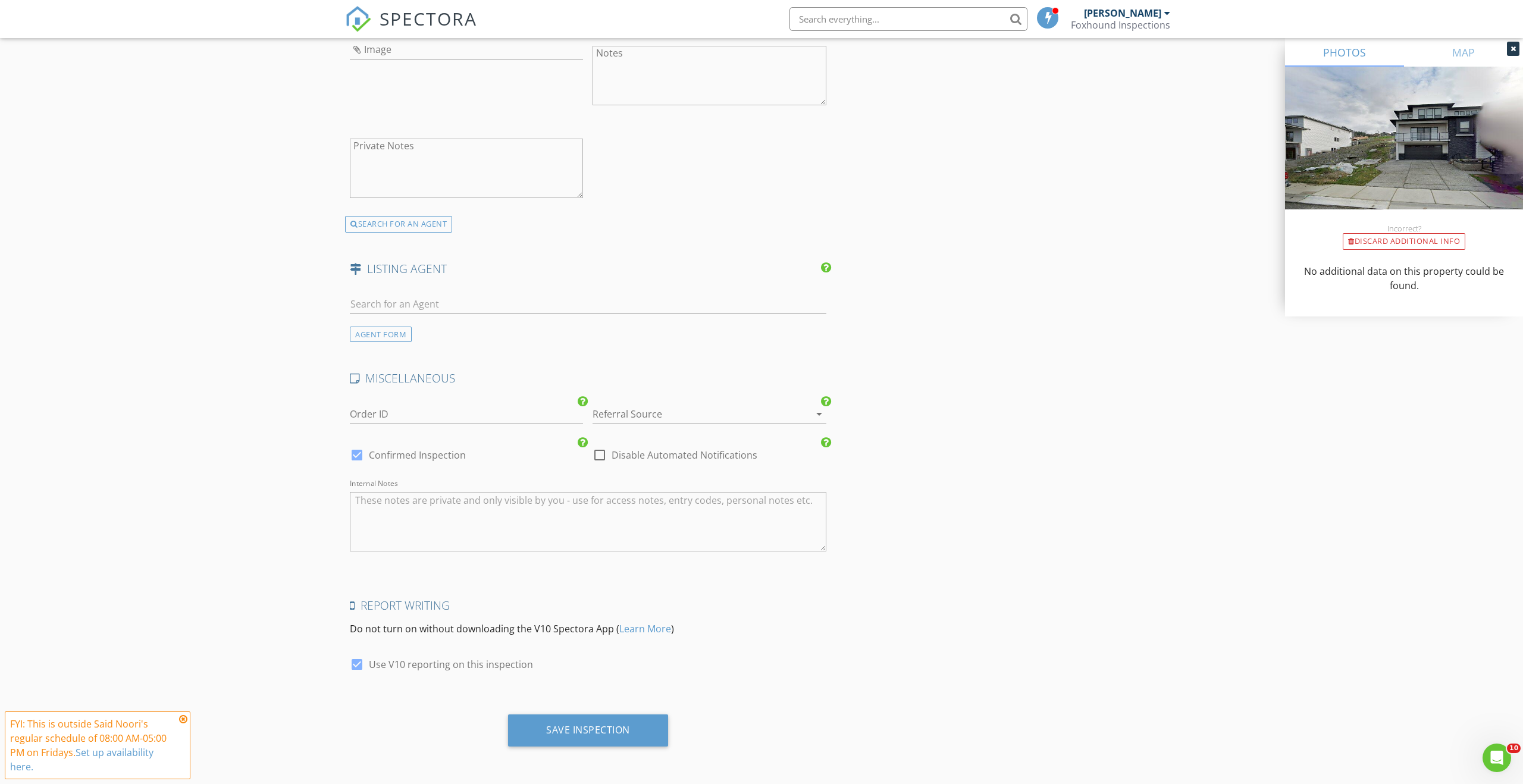
type input "604-704-8283"
click at [404, 340] on div "AGENT FORM" at bounding box center [381, 335] width 62 height 16
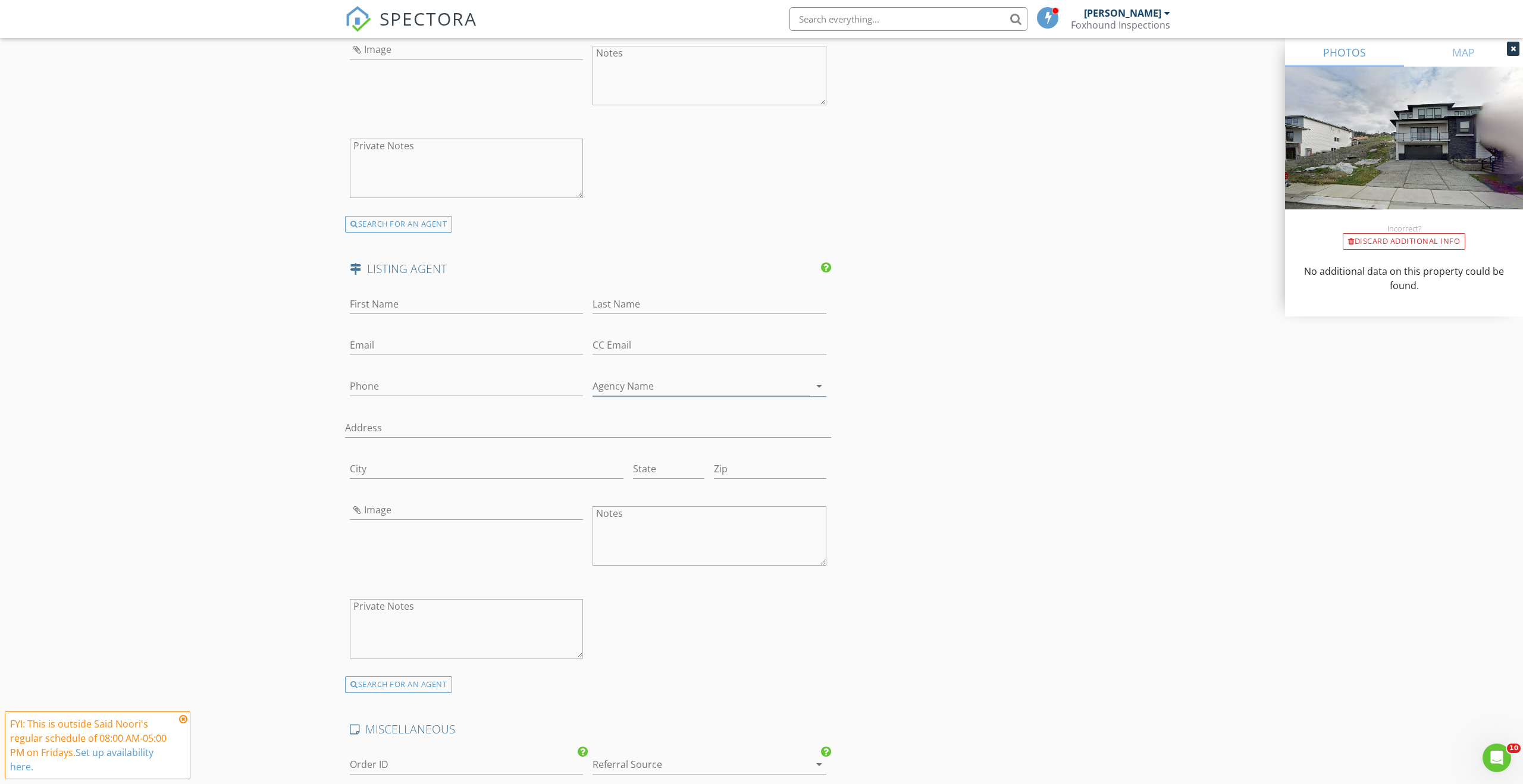
scroll to position [1747, 0]
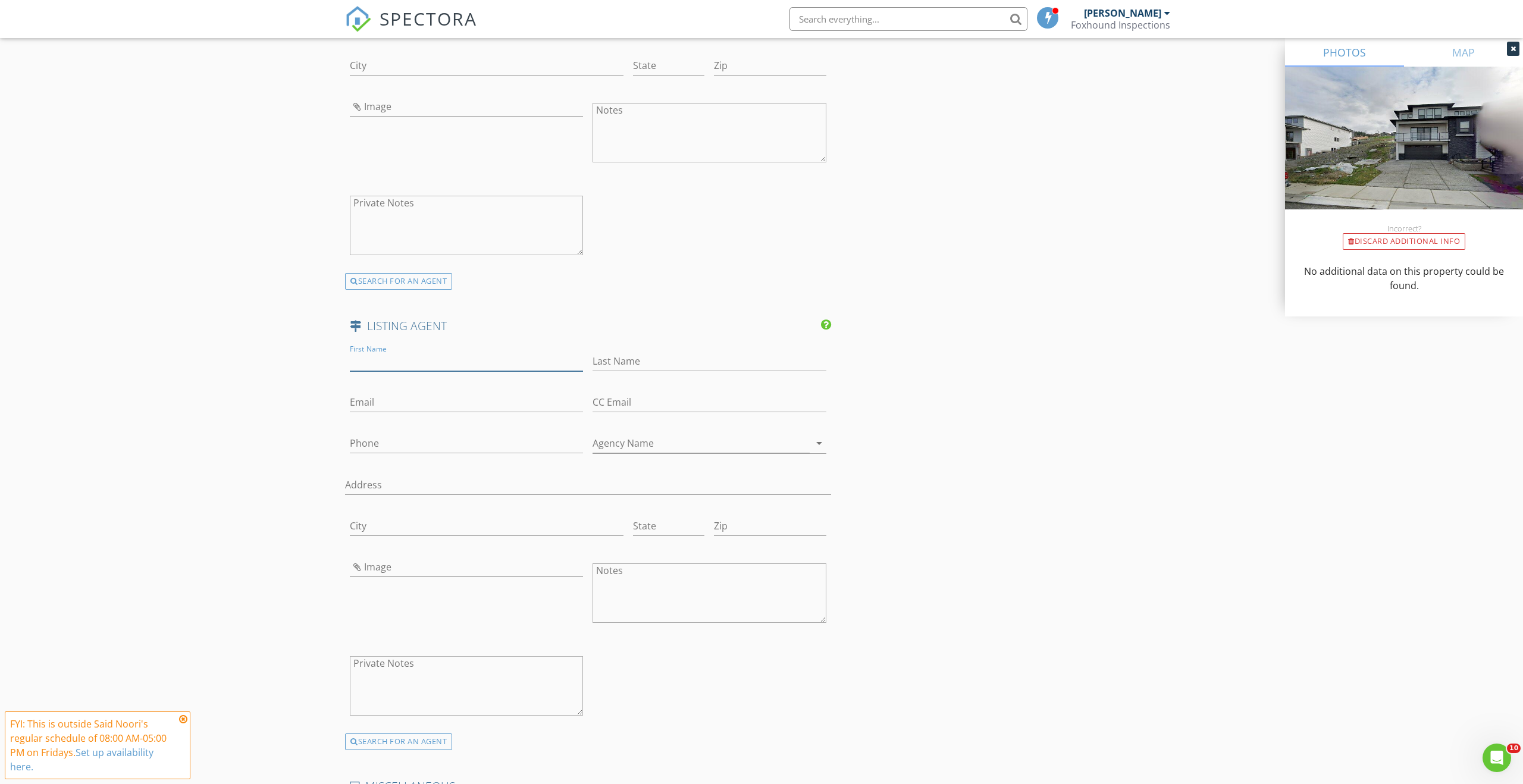
click at [403, 363] on input "First Name" at bounding box center [467, 362] width 233 height 20
type input "Shinder"
click at [616, 359] on input "Last Name" at bounding box center [709, 362] width 233 height 20
type input "Gill"
click at [555, 389] on div "Email" at bounding box center [467, 404] width 233 height 39
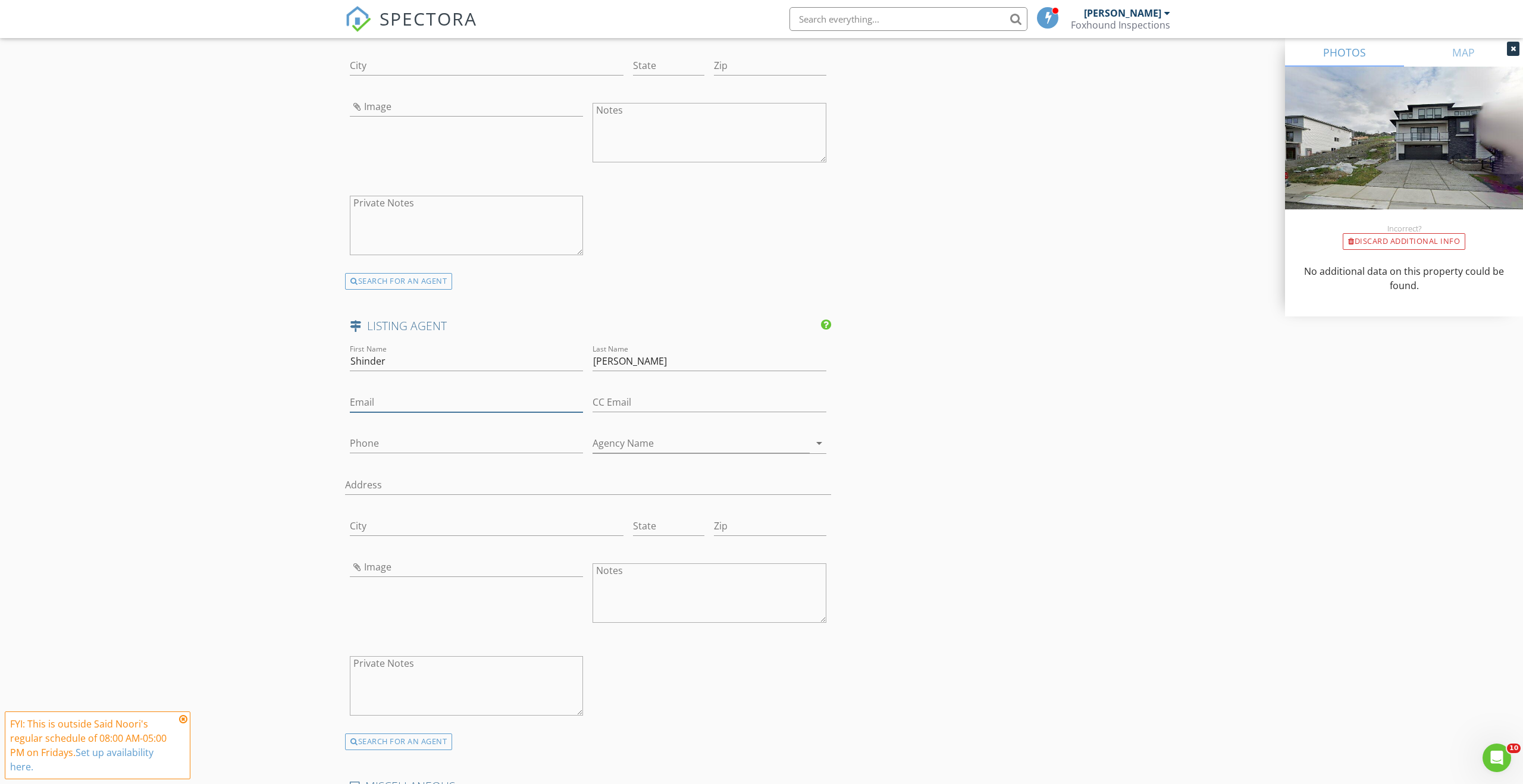
click at [551, 395] on input "Email" at bounding box center [467, 403] width 233 height 20
paste input "[EMAIL_ADDRESS][DOMAIN_NAME]"
type input "[EMAIL_ADDRESS][DOMAIN_NAME]"
click at [475, 451] on input "Phone" at bounding box center [467, 444] width 233 height 20
paste input "[PHONE_NUMBER]"
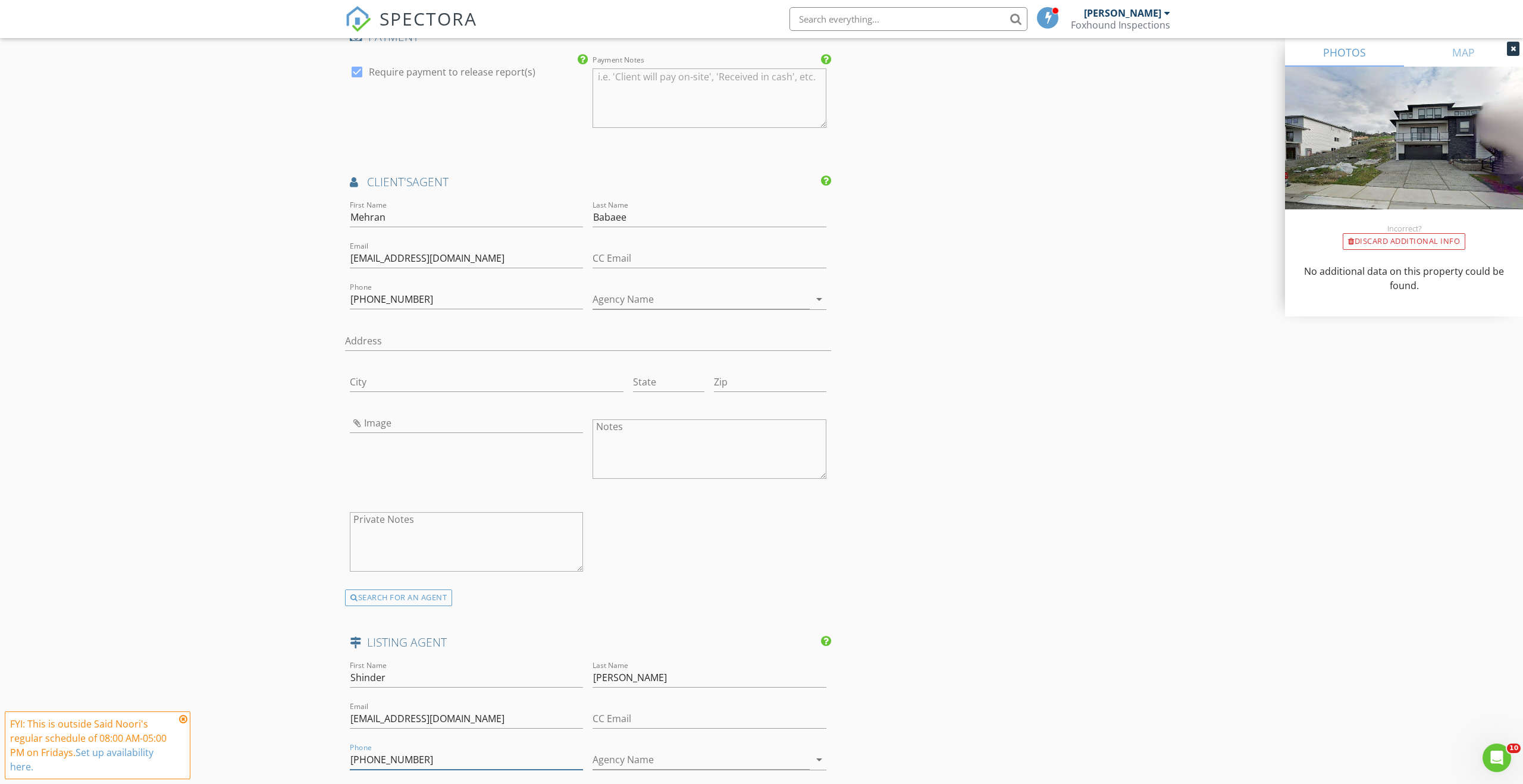
scroll to position [1432, 0]
type input "[PHONE_NUMBER]"
click at [398, 221] on input "Mehran" at bounding box center [467, 217] width 233 height 20
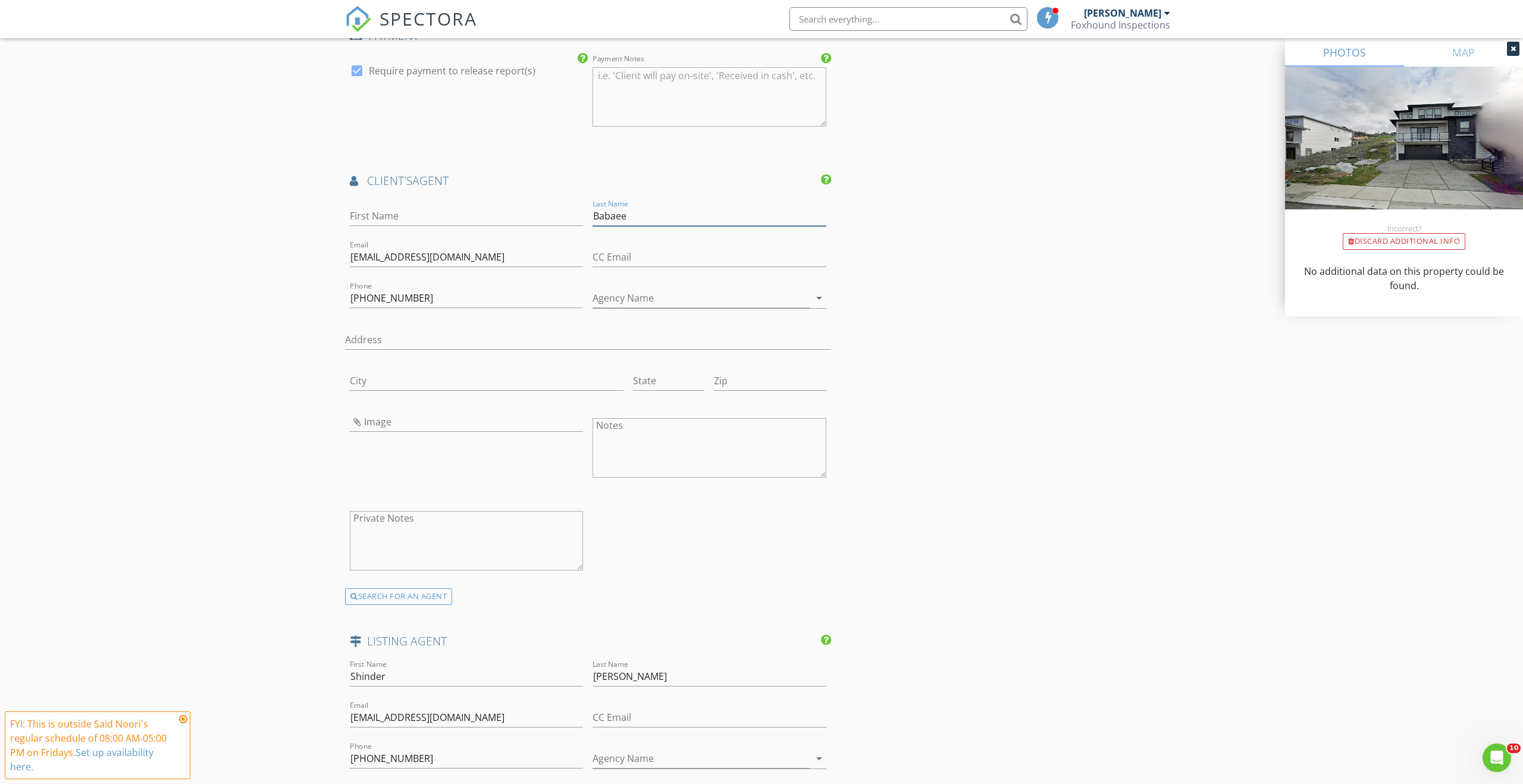
click at [625, 224] on input "Babaee" at bounding box center [709, 217] width 233 height 20
click at [527, 252] on input "[EMAIL_ADDRESS][DOMAIN_NAME]" at bounding box center [467, 258] width 233 height 20
type input "mehran@homesbymehran."
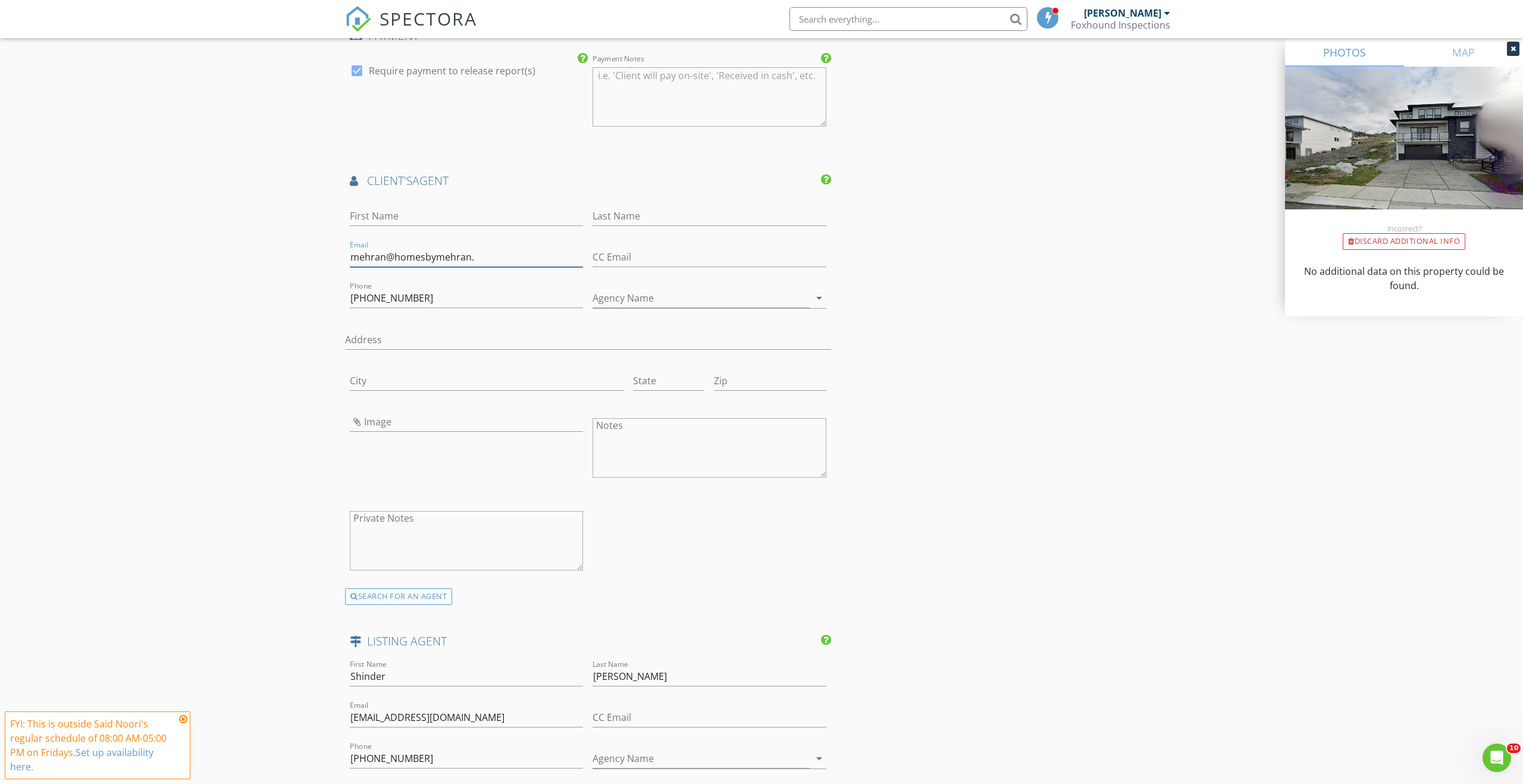
click at [527, 252] on input "mehran@homesbymehran." at bounding box center [467, 258] width 233 height 20
click at [486, 292] on input "604-704-8283" at bounding box center [467, 301] width 233 height 20
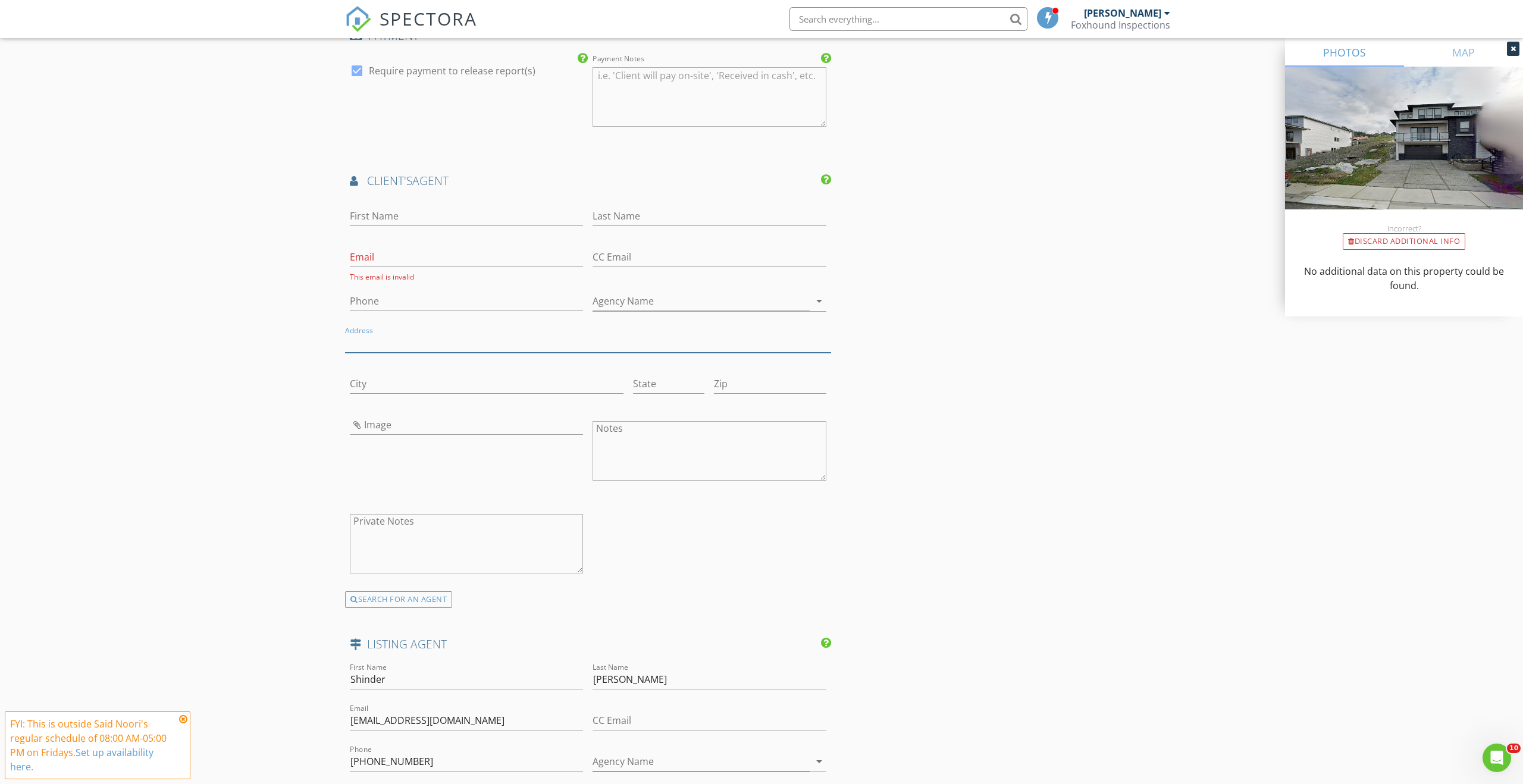
click at [506, 341] on input "Address" at bounding box center [588, 343] width 486 height 20
click at [924, 284] on div "INSPECTOR(S) check_box Said Noori PRIMARY Said Noori arrow_drop_down check_box_…" at bounding box center [761, 93] width 832 height 2775
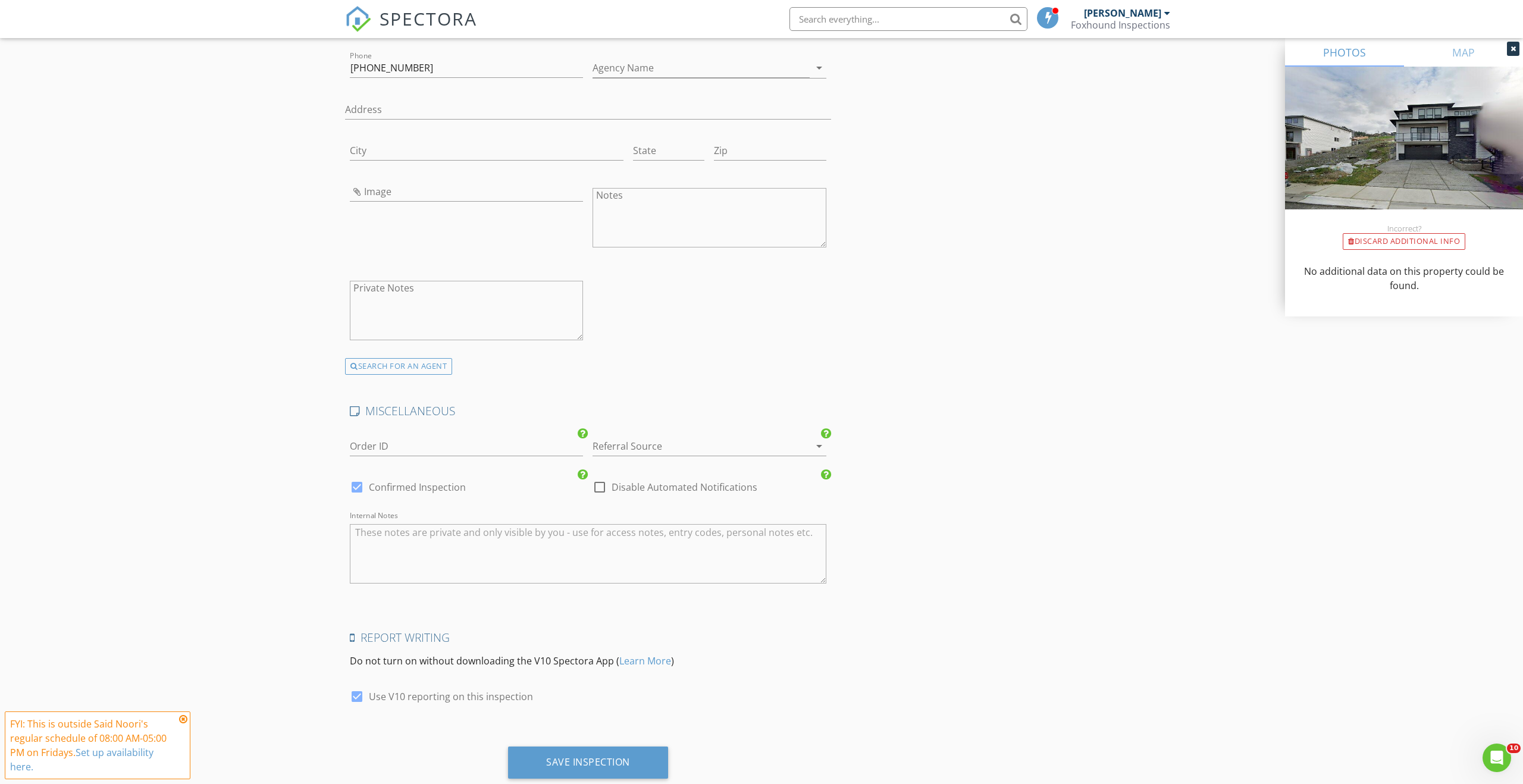
scroll to position [2158, 0]
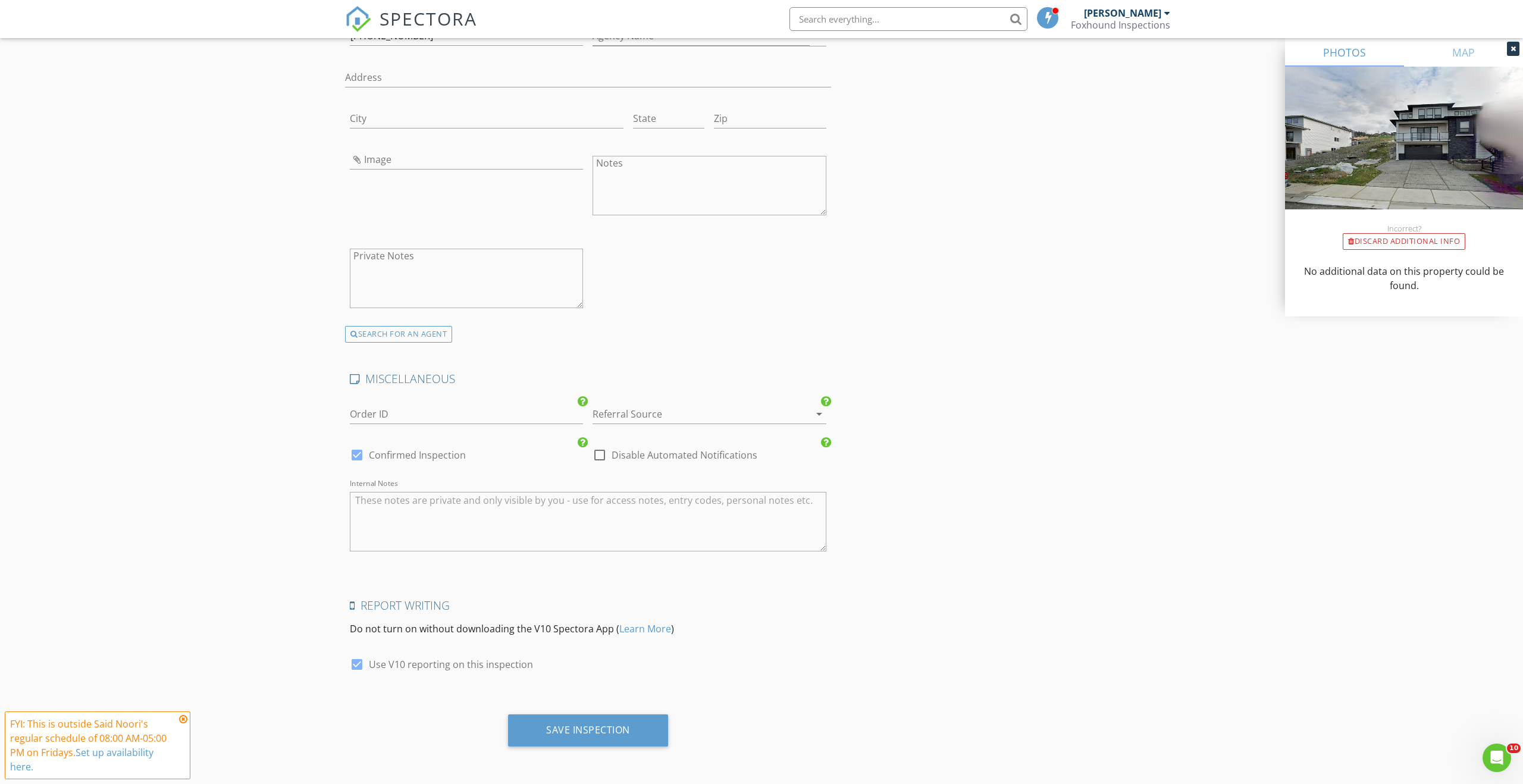
click at [637, 718] on div "Save Inspection" at bounding box center [587, 730] width 160 height 32
